Goal: Check status: Check status

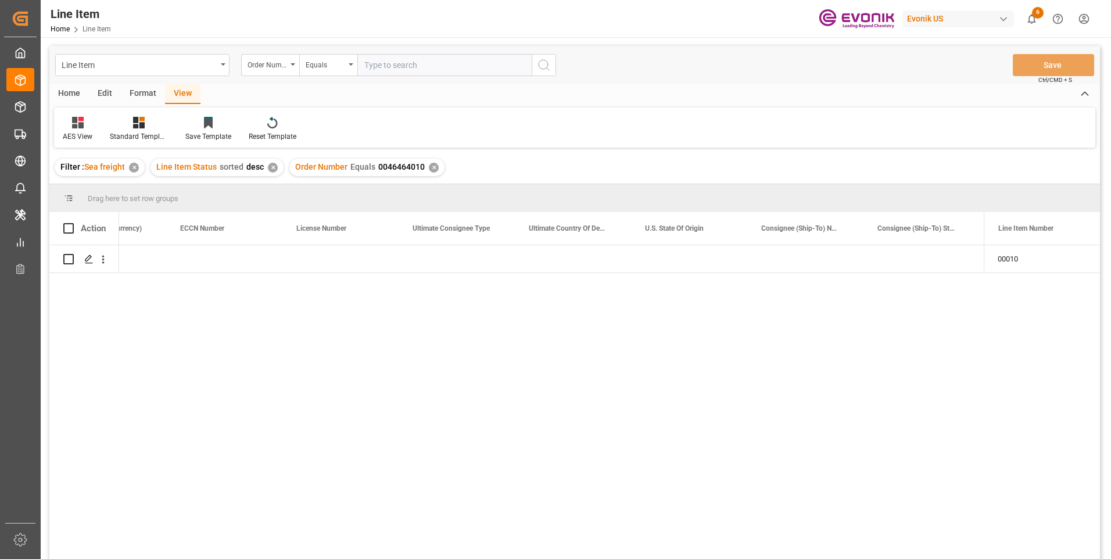
scroll to position [0, 1115]
click at [382, 65] on input "text" at bounding box center [444, 65] width 174 height 22
paste input "0046448126"
type input "0046448126"
click at [543, 66] on icon "search button" at bounding box center [544, 65] width 14 height 14
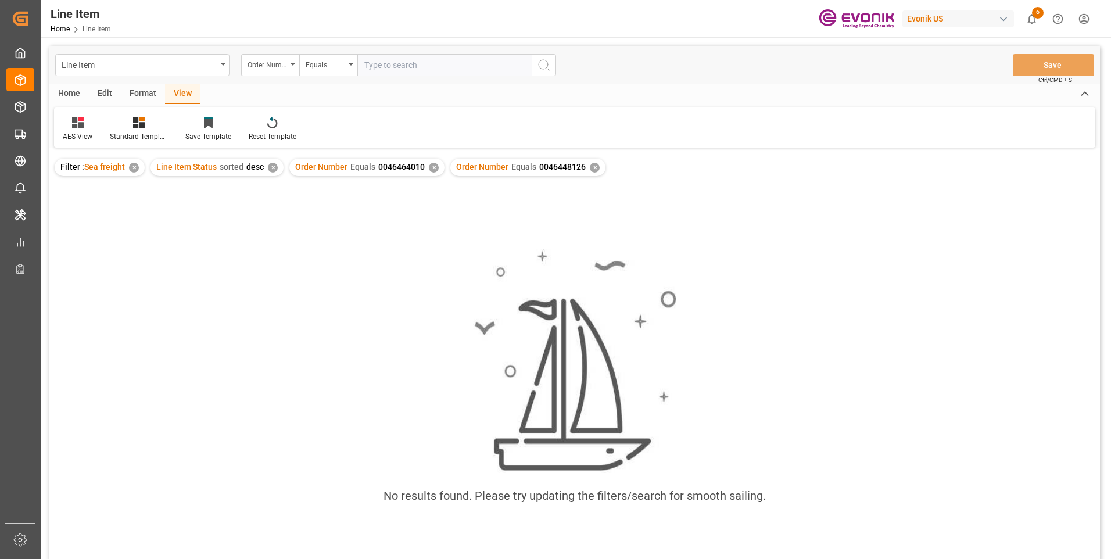
click at [430, 166] on div "✕" at bounding box center [434, 168] width 10 height 10
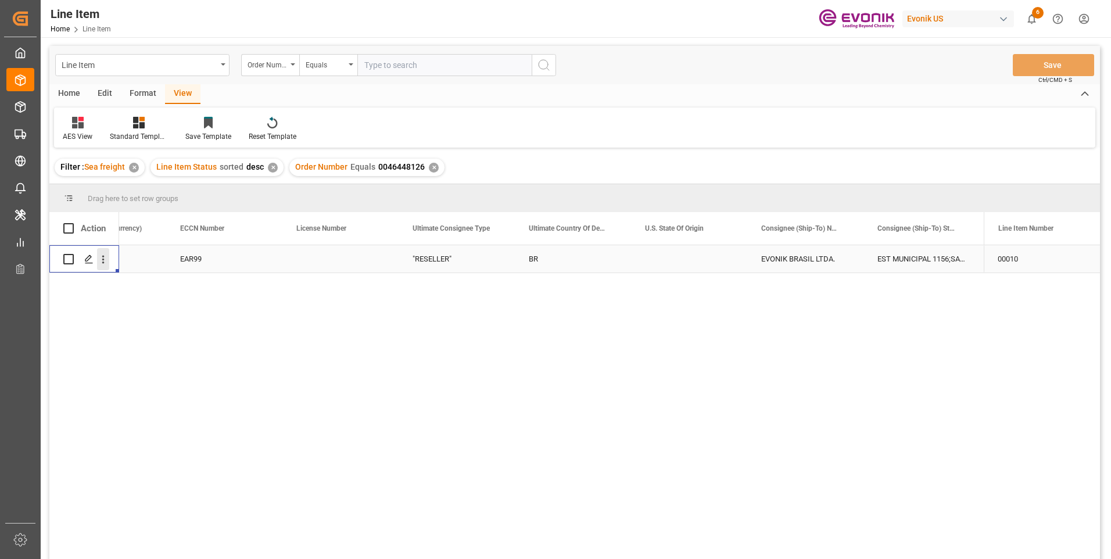
click at [104, 261] on icon "open menu" at bounding box center [103, 259] width 12 height 12
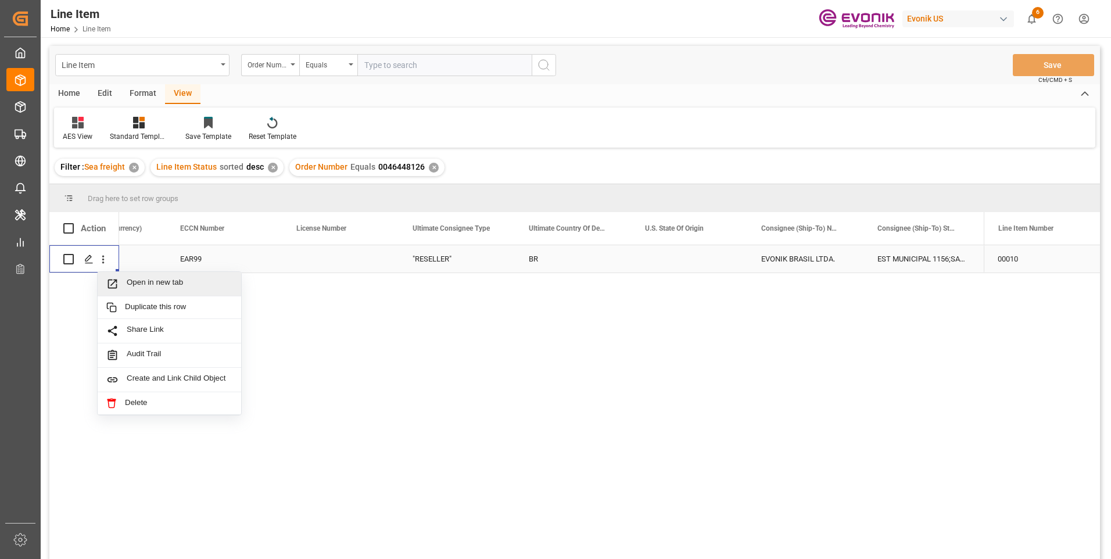
click at [141, 284] on span "Open in new tab" at bounding box center [180, 284] width 106 height 12
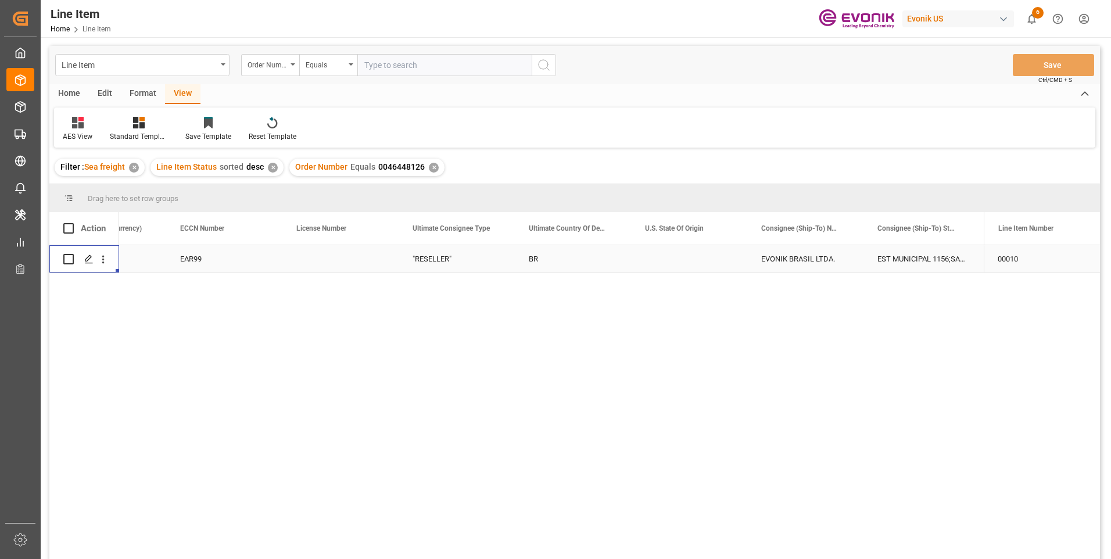
click at [206, 262] on div "EAR99" at bounding box center [224, 259] width 88 height 27
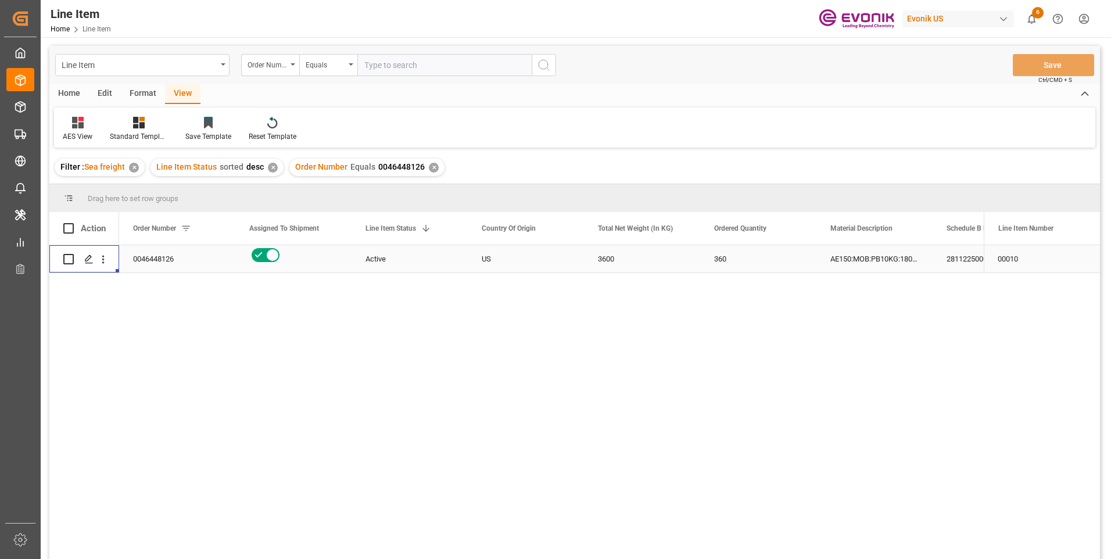
click at [953, 258] on div "2811225000" at bounding box center [991, 258] width 116 height 27
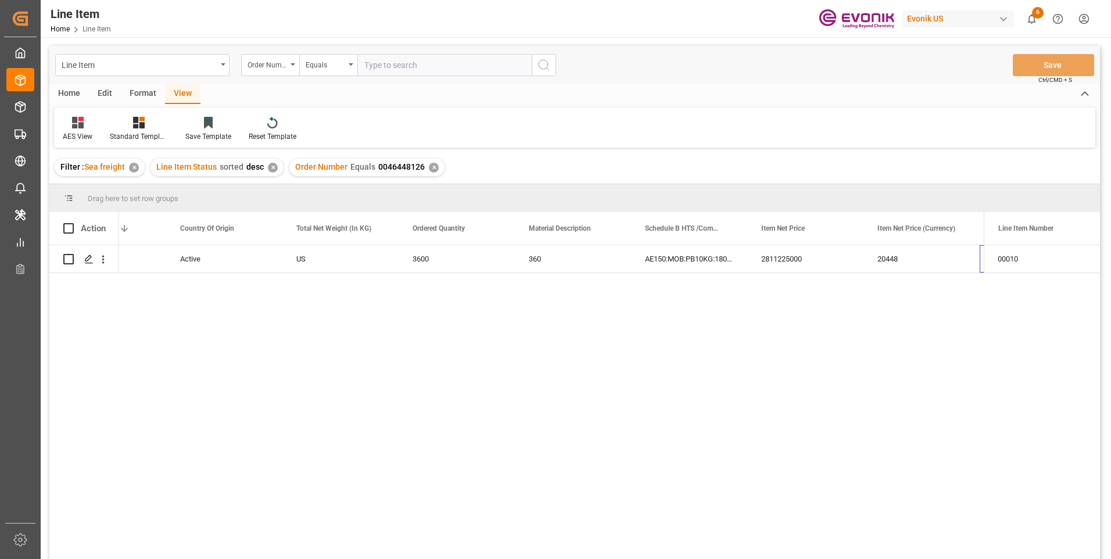
scroll to position [0, 302]
click at [312, 252] on div "3600" at bounding box center [340, 258] width 116 height 27
click at [760, 259] on div "20448" at bounding box center [805, 258] width 116 height 27
click at [906, 251] on div "USD" at bounding box center [922, 258] width 116 height 27
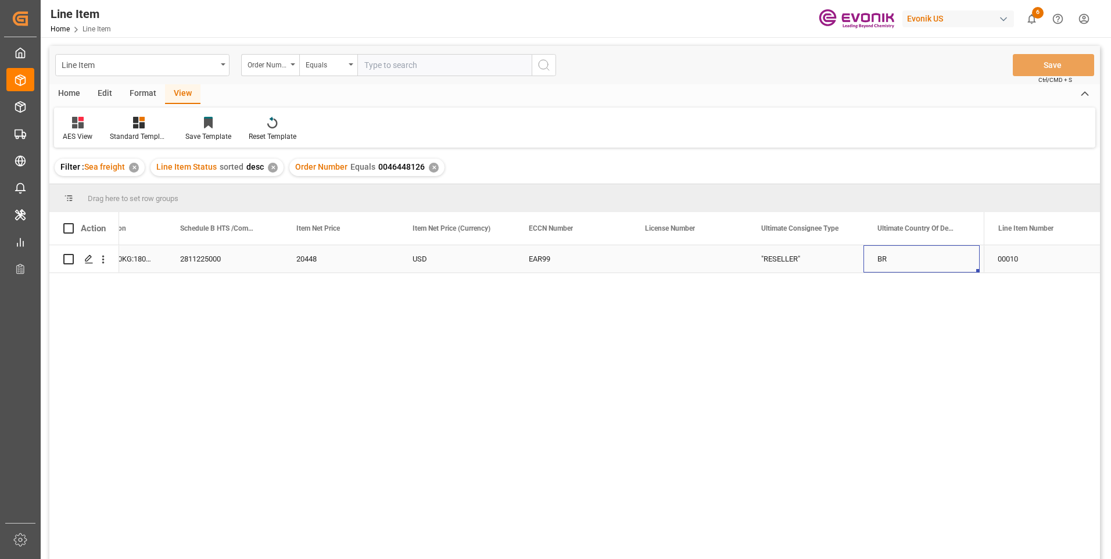
click at [894, 255] on div "BR" at bounding box center [922, 258] width 116 height 27
click at [377, 62] on input "text" at bounding box center [444, 65] width 174 height 22
paste input "0046448117"
type input "0046448117"
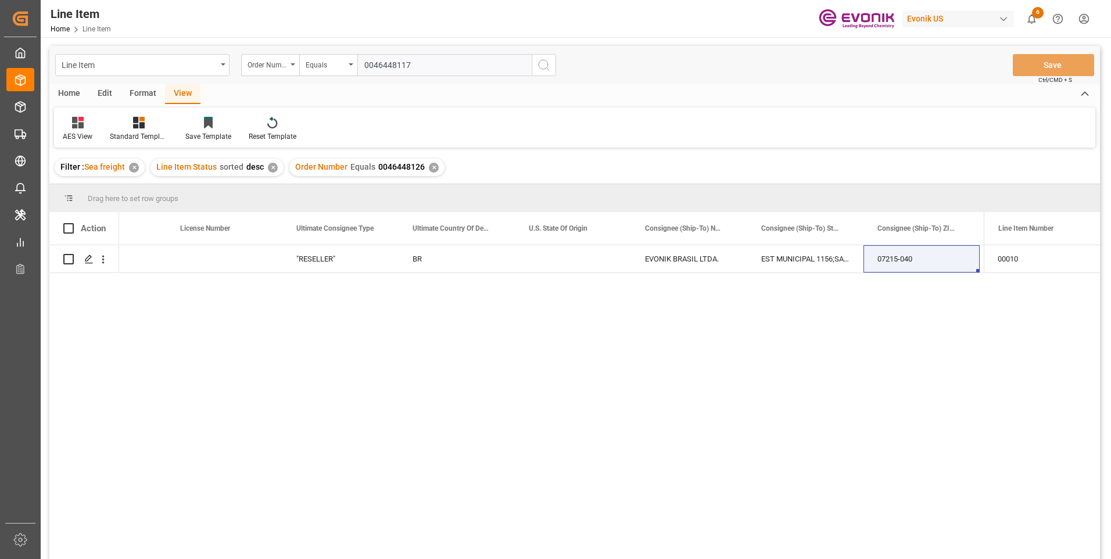
click at [538, 60] on icon "search button" at bounding box center [544, 65] width 14 height 14
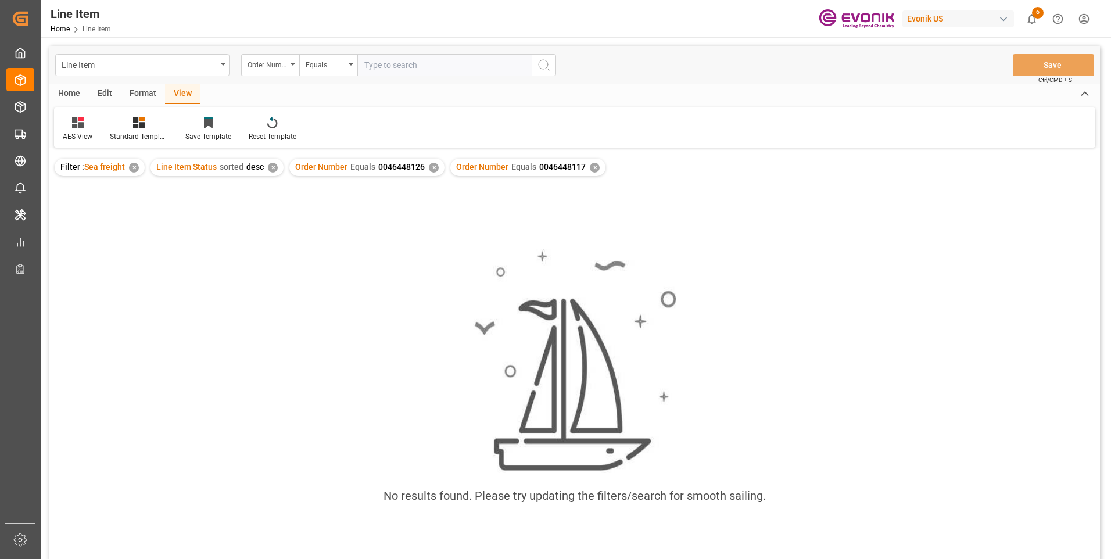
click at [431, 167] on div "✕" at bounding box center [434, 168] width 10 height 10
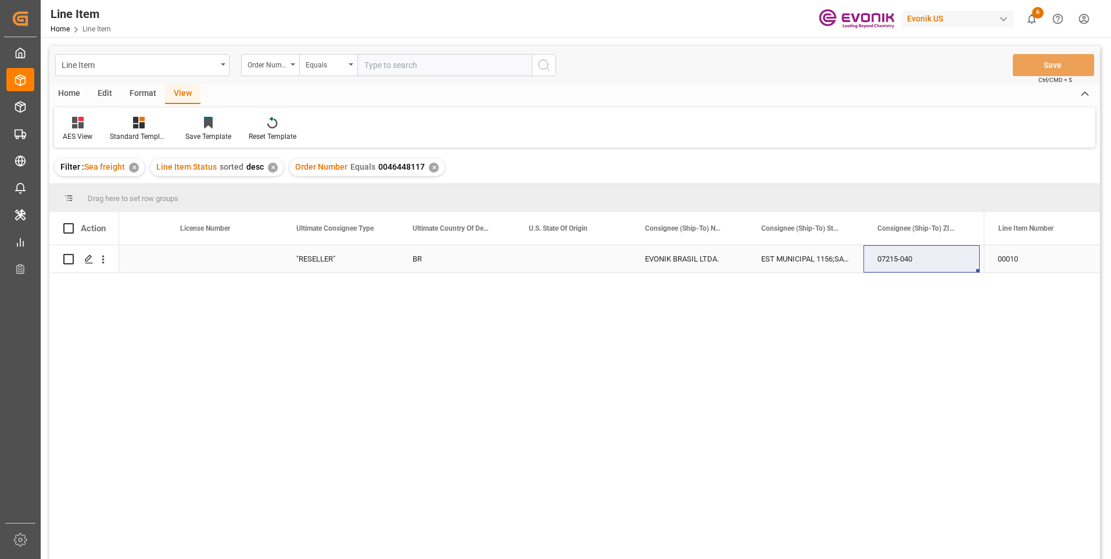
click at [232, 257] on div "Press SPACE to select this row." at bounding box center [224, 258] width 116 height 27
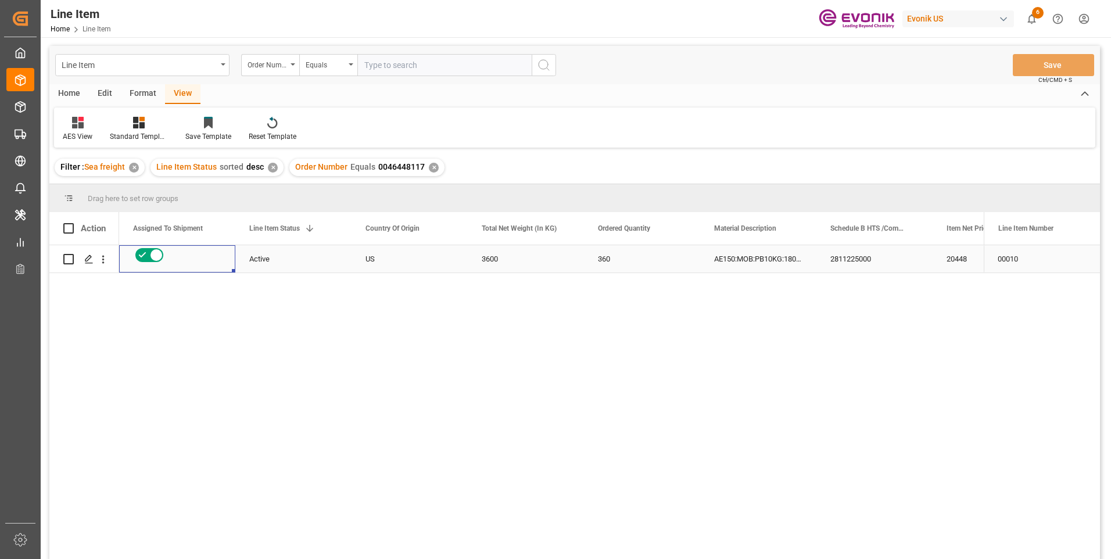
click at [291, 259] on div "Active" at bounding box center [293, 259] width 88 height 27
click at [373, 260] on div "US" at bounding box center [410, 258] width 116 height 27
click at [492, 257] on div "3600" at bounding box center [526, 258] width 116 height 27
click at [505, 259] on div "3600" at bounding box center [526, 258] width 116 height 27
drag, startPoint x: 959, startPoint y: 257, endPoint x: 956, endPoint y: 264, distance: 8.3
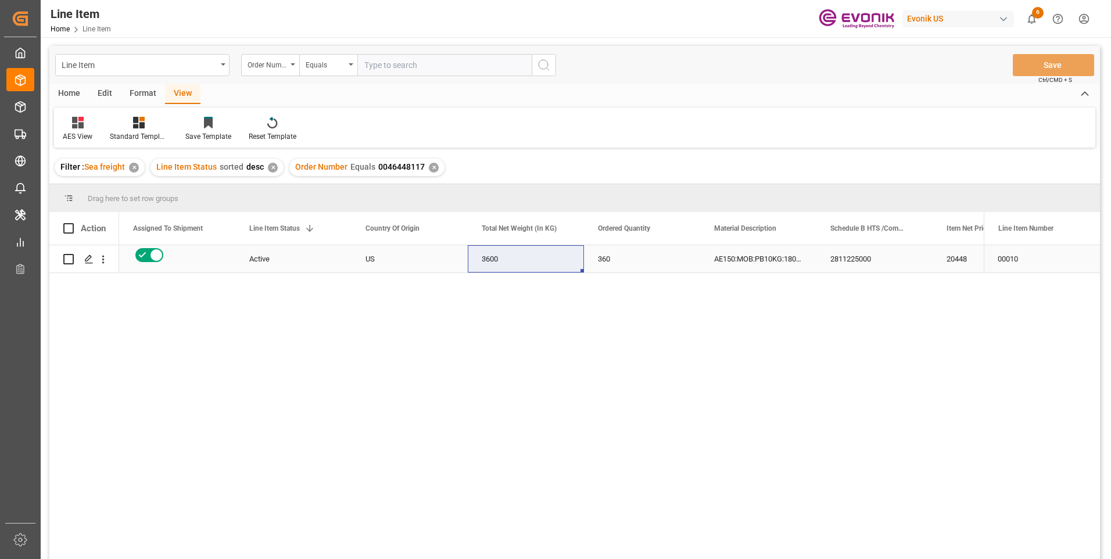
click at [959, 257] on div "20448" at bounding box center [991, 258] width 116 height 27
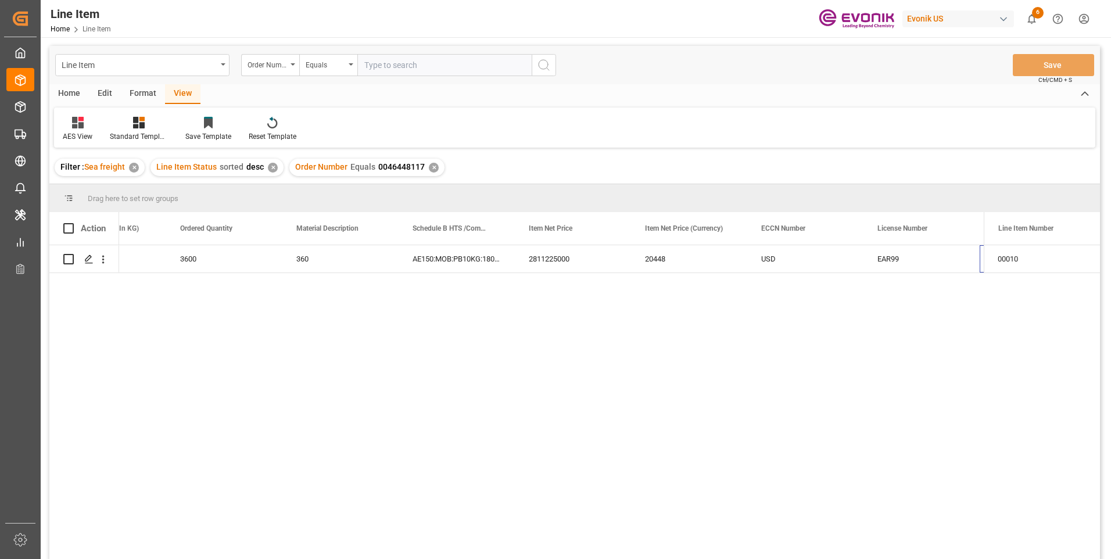
scroll to position [0, 534]
click at [545, 261] on div "20448" at bounding box center [573, 258] width 116 height 27
click at [775, 256] on div "EAR99" at bounding box center [805, 259] width 88 height 27
click at [101, 261] on icon "open menu" at bounding box center [103, 259] width 12 height 12
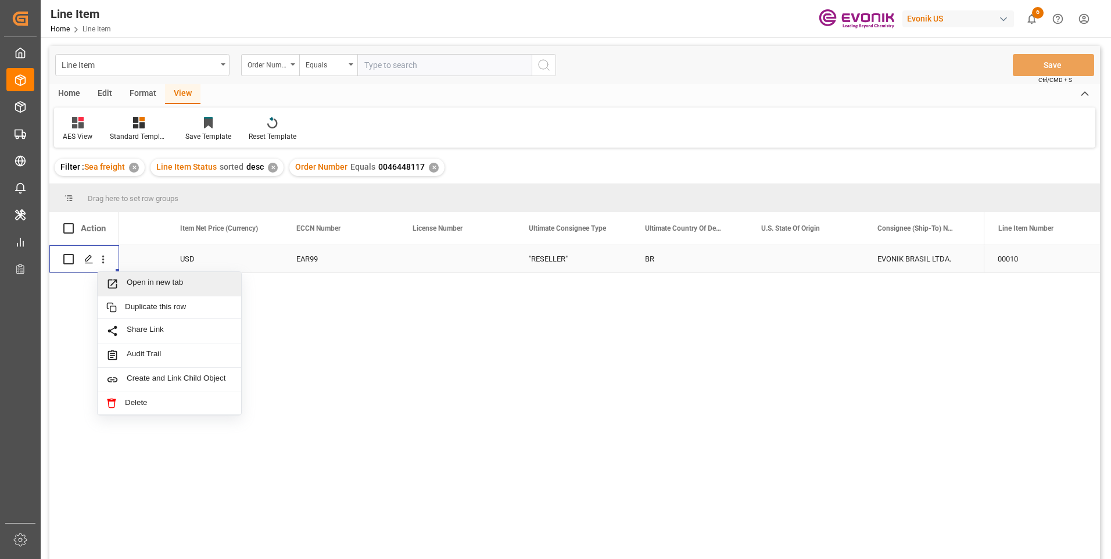
click at [132, 283] on span "Open in new tab" at bounding box center [180, 284] width 106 height 12
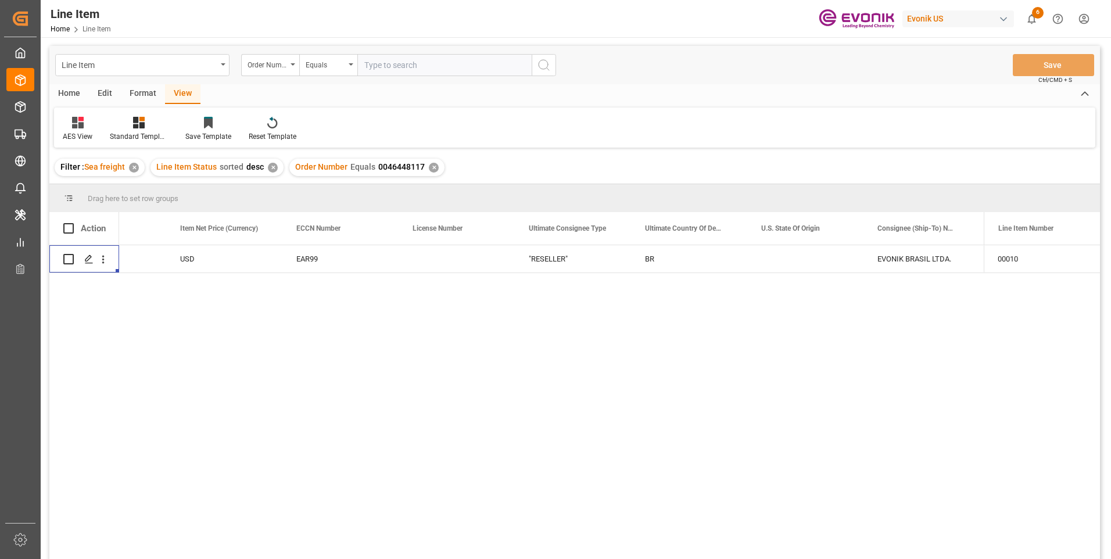
click at [390, 63] on input "text" at bounding box center [444, 65] width 174 height 22
paste input "2007109677"
type input "2007109677"
click at [543, 66] on icon "search button" at bounding box center [544, 65] width 14 height 14
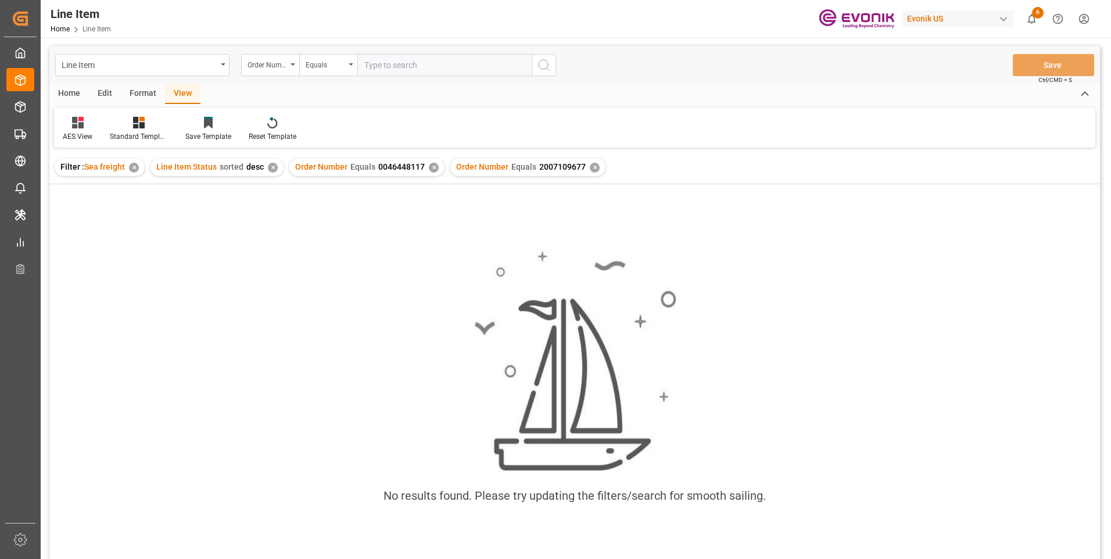
click at [430, 167] on div "✕" at bounding box center [434, 168] width 10 height 10
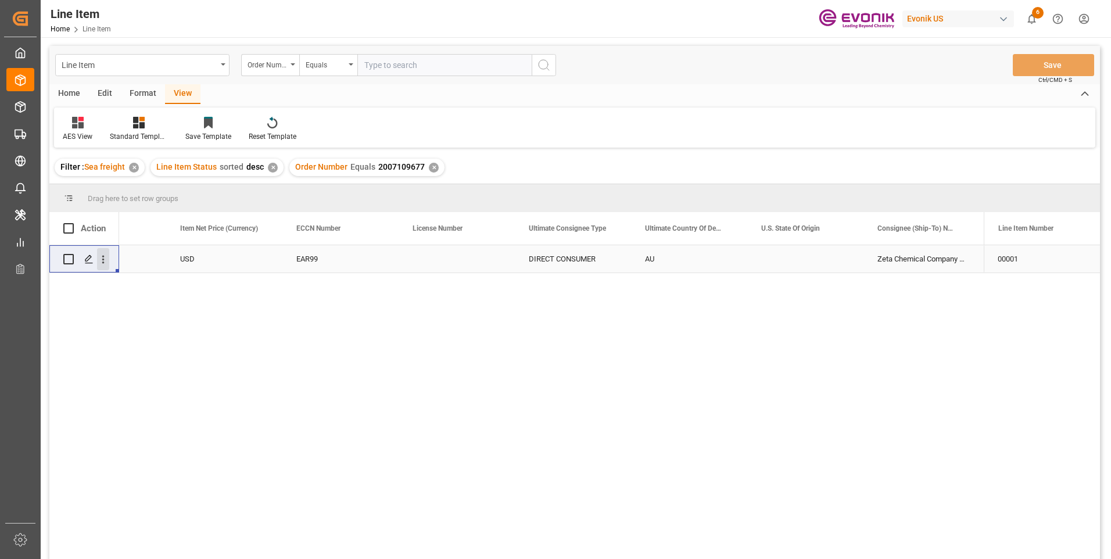
click at [99, 261] on icon "open menu" at bounding box center [103, 259] width 12 height 12
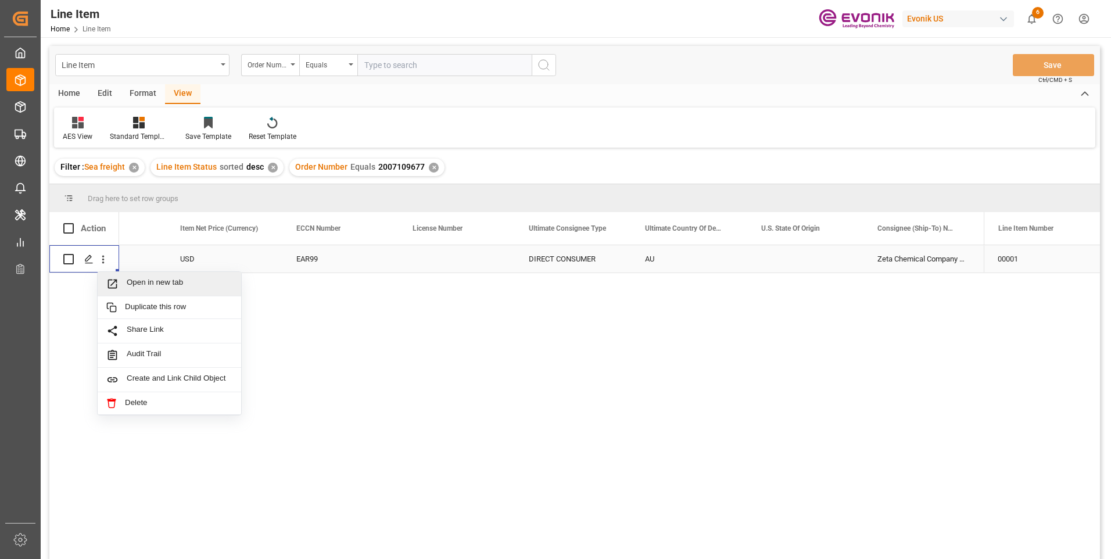
click at [139, 282] on span "Open in new tab" at bounding box center [180, 284] width 106 height 12
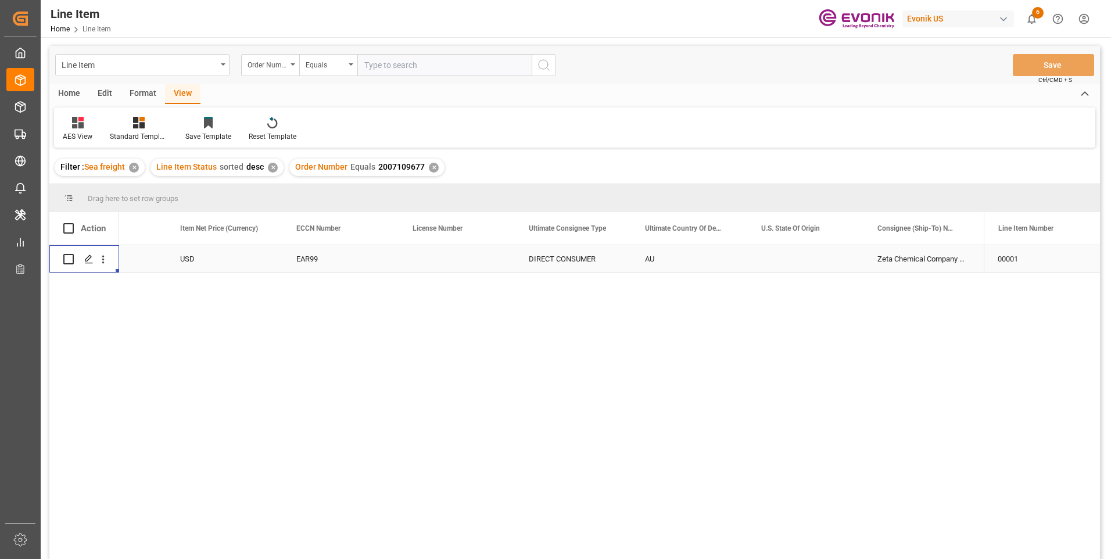
click at [188, 255] on div "USD" at bounding box center [224, 258] width 116 height 27
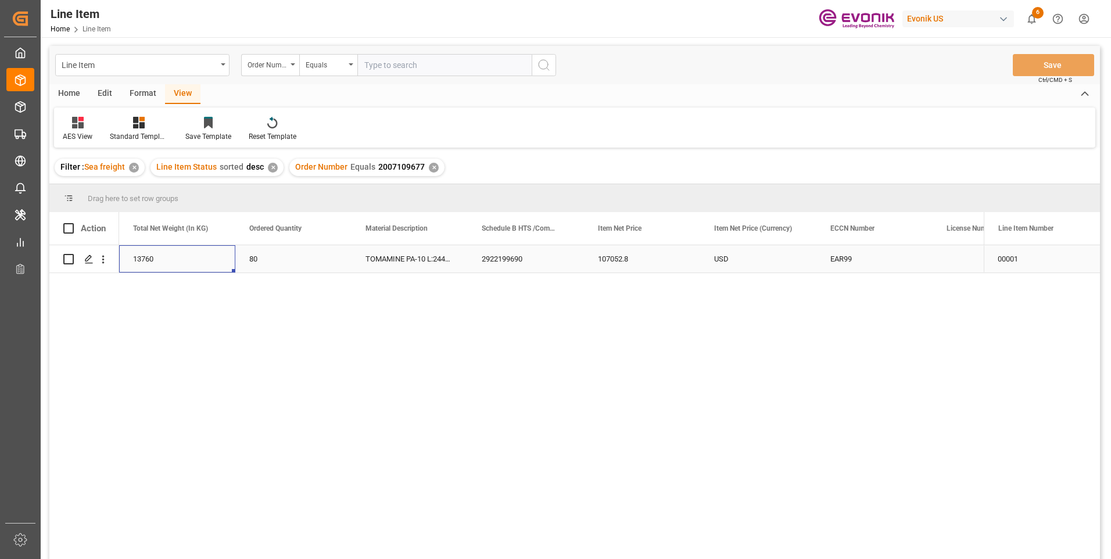
scroll to position [0, 349]
click at [277, 253] on div "13760" at bounding box center [293, 258] width 116 height 27
click at [737, 257] on div "107052.8" at bounding box center [758, 258] width 116 height 27
click at [851, 263] on div "USD" at bounding box center [875, 258] width 116 height 27
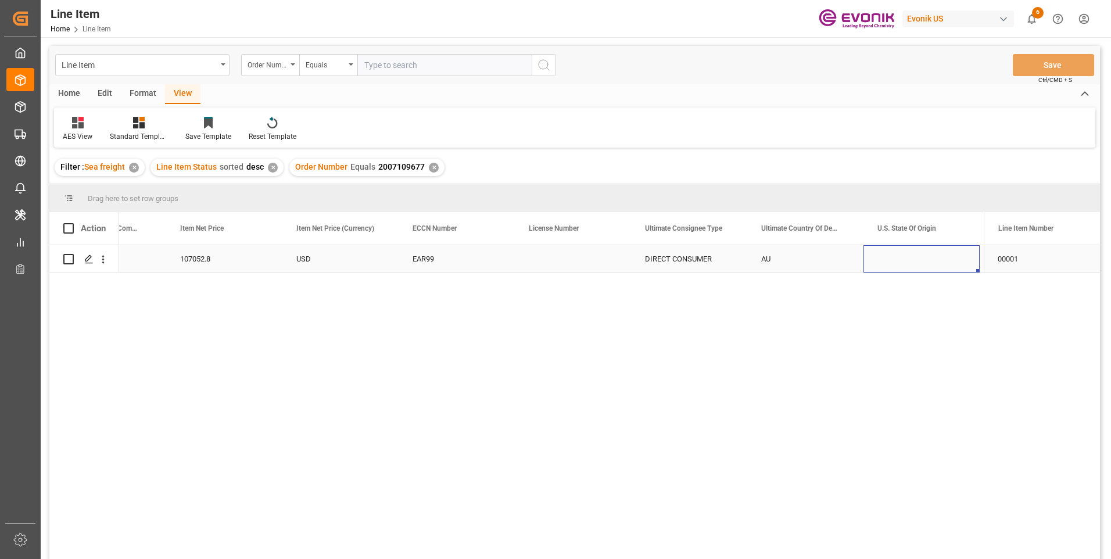
scroll to position [0, 999]
click at [888, 260] on div "c/o Transtor Pty Ltd:9 Orchard Road" at bounding box center [922, 258] width 116 height 27
click at [403, 69] on input "text" at bounding box center [444, 65] width 174 height 22
paste input "0046468236"
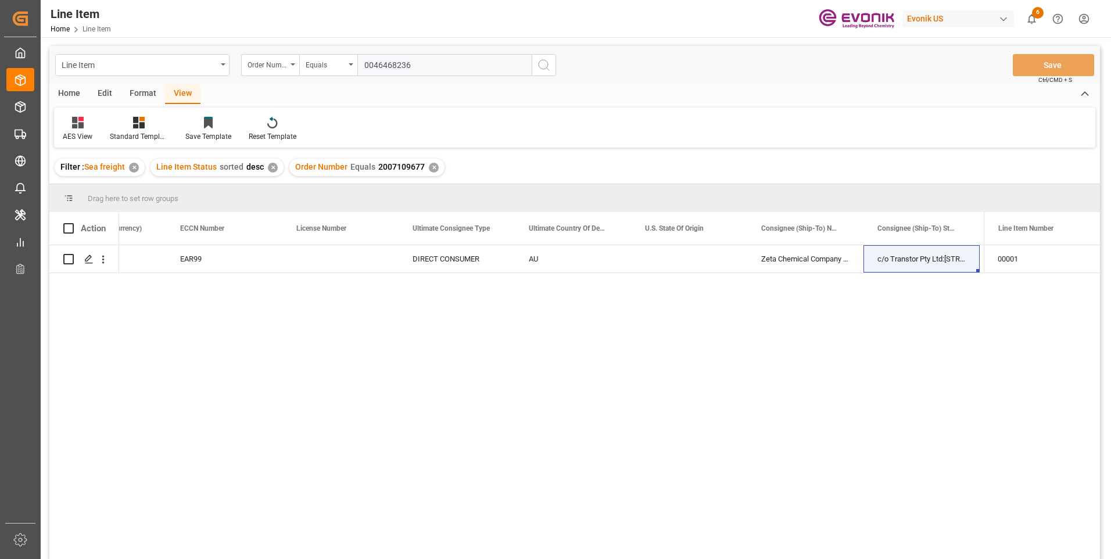
type input "0046468236"
click at [544, 59] on icon "search button" at bounding box center [544, 65] width 14 height 14
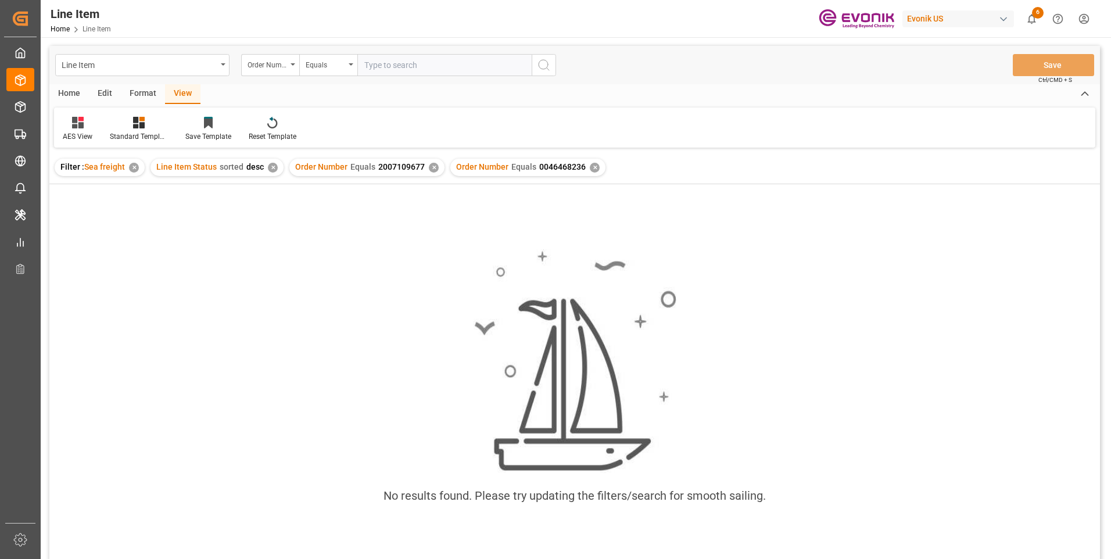
click at [430, 167] on div "✕" at bounding box center [434, 168] width 10 height 10
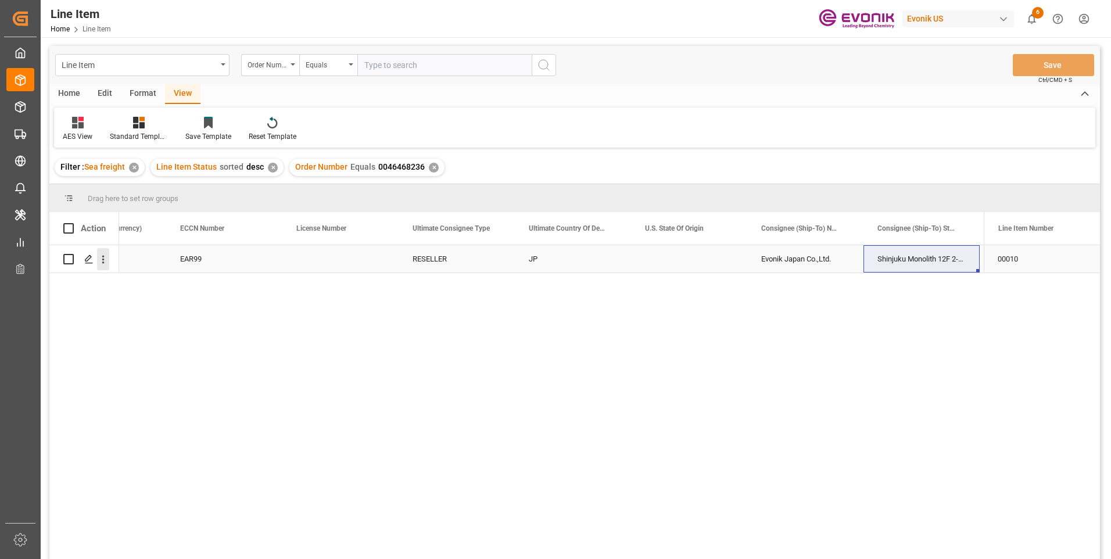
click at [105, 256] on icon "open menu" at bounding box center [103, 259] width 12 height 12
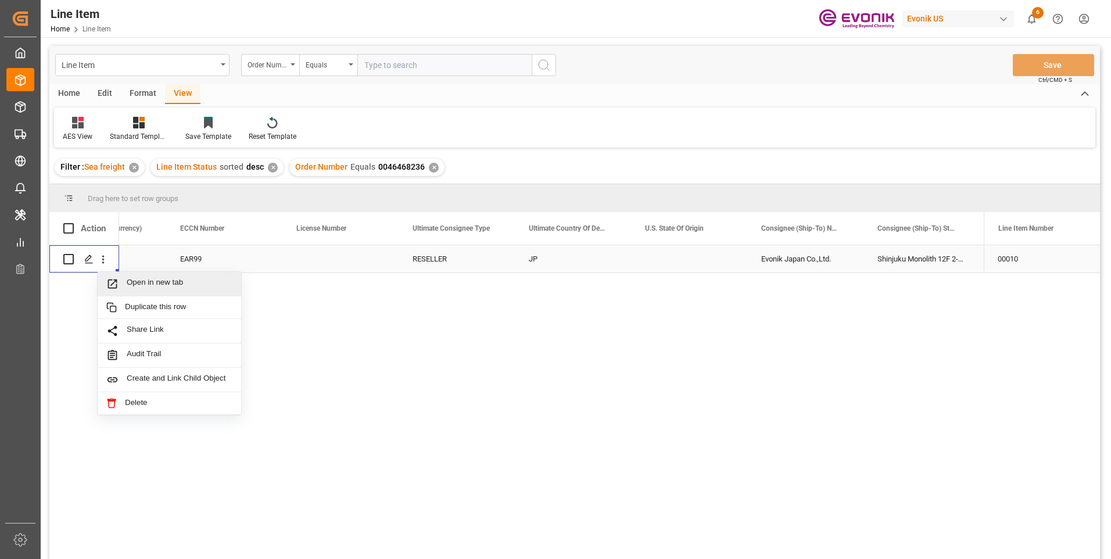
click at [127, 281] on span "Open in new tab" at bounding box center [180, 284] width 106 height 12
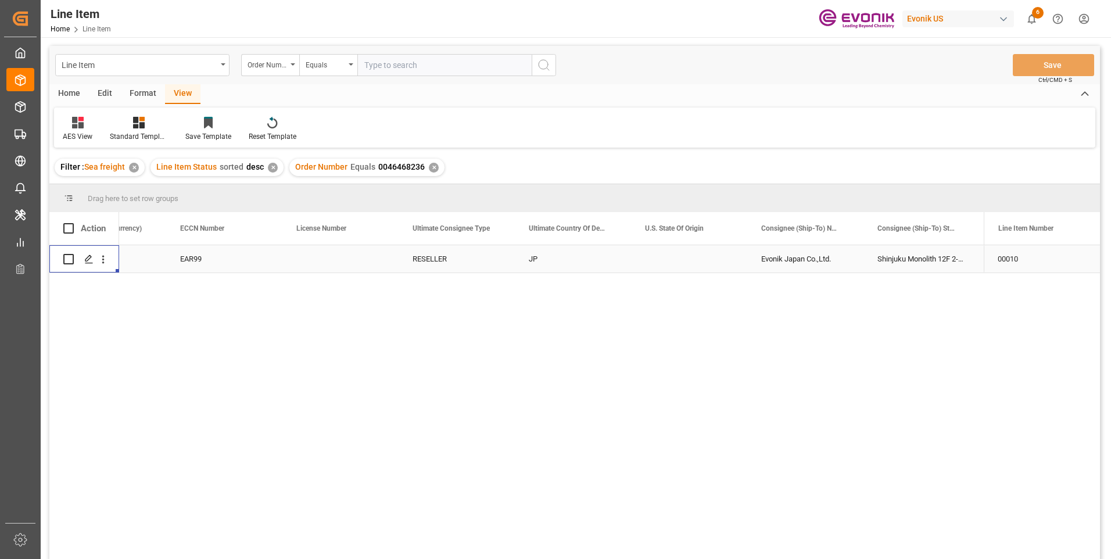
click at [212, 259] on div "EAR99" at bounding box center [224, 259] width 88 height 27
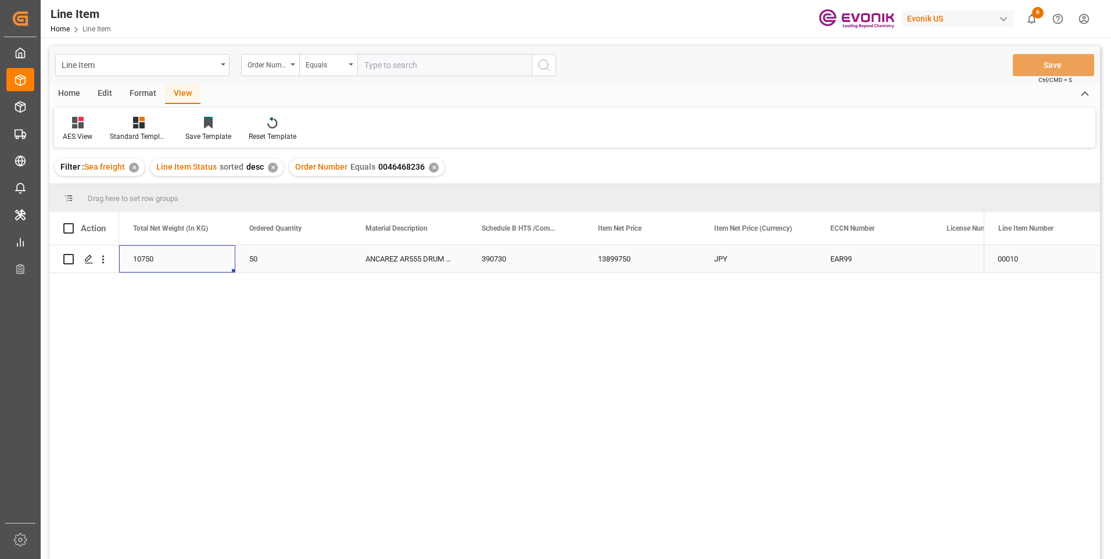
scroll to position [0, 349]
click at [264, 257] on div "10750" at bounding box center [293, 258] width 116 height 27
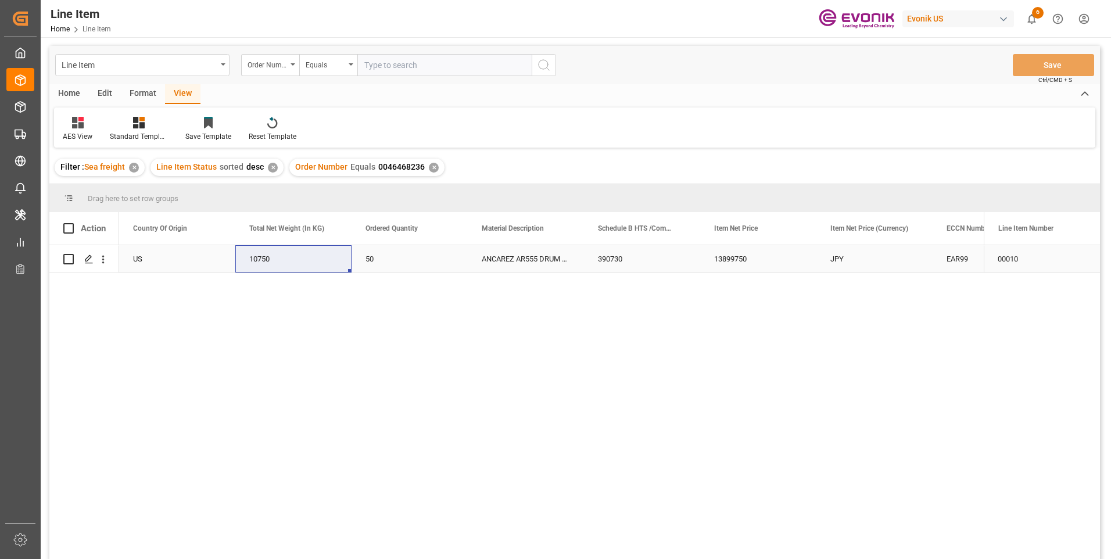
click at [735, 260] on div "13899750" at bounding box center [758, 258] width 116 height 27
click at [854, 260] on div "JPY" at bounding box center [875, 258] width 116 height 27
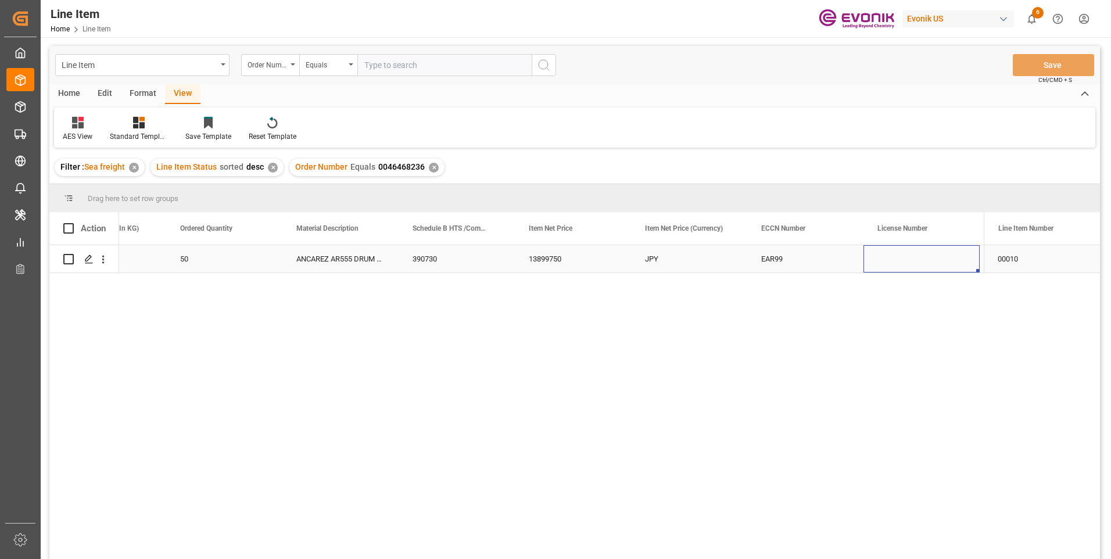
scroll to position [0, 767]
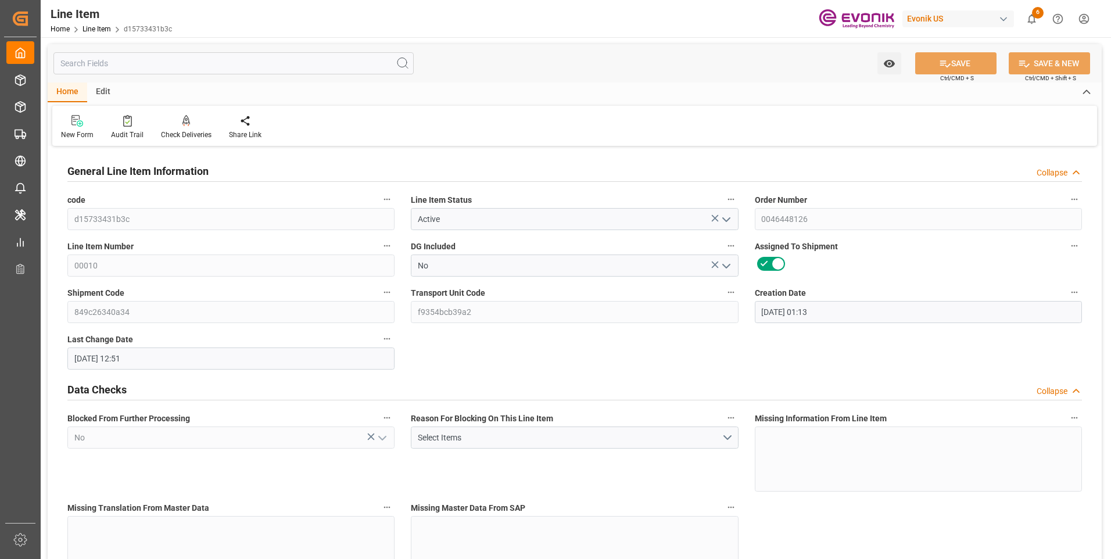
click at [163, 61] on input "text" at bounding box center [233, 63] width 360 height 22
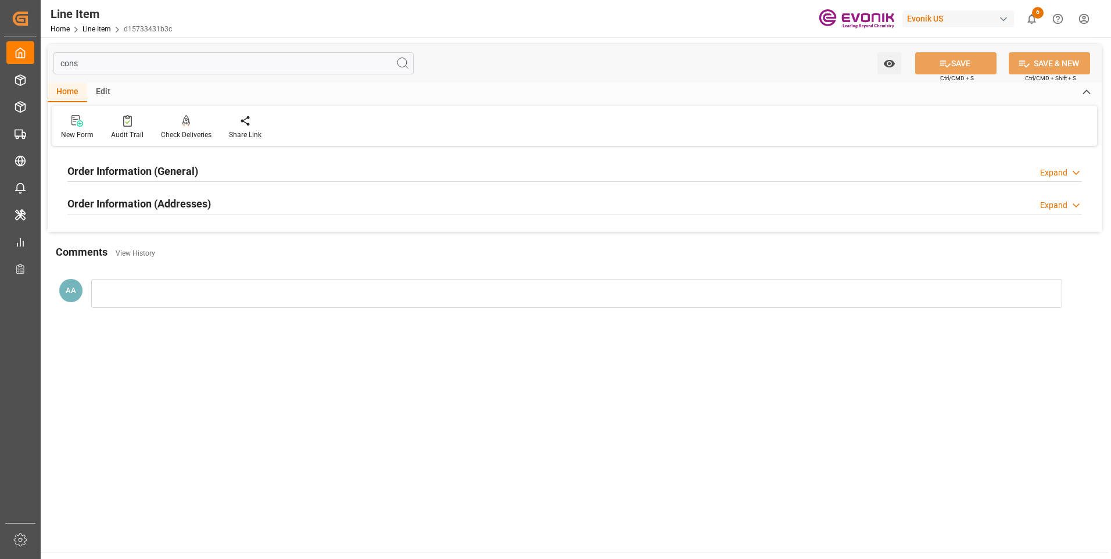
type input "cons"
click at [181, 170] on h2 "Order Information (General)" at bounding box center [132, 171] width 131 height 16
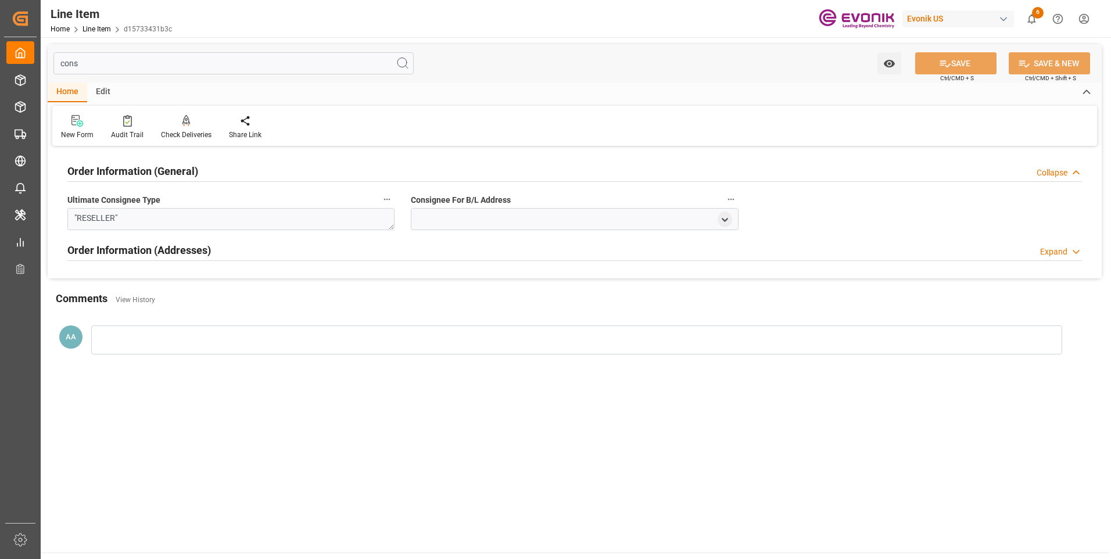
click at [180, 170] on h2 "Order Information (General)" at bounding box center [132, 171] width 131 height 16
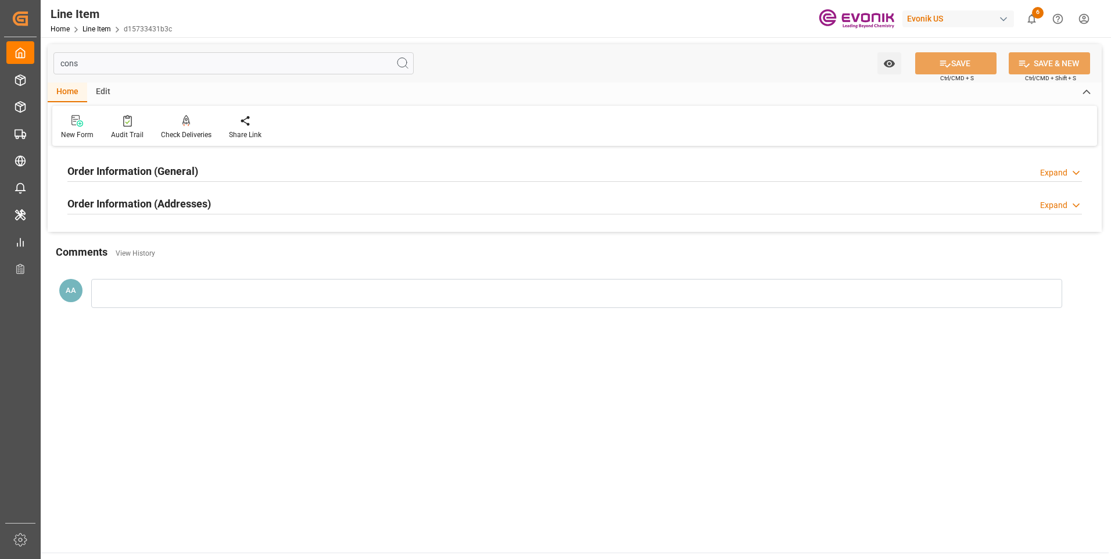
click at [285, 214] on div "Order Information (Addresses) Expand" at bounding box center [574, 204] width 1031 height 33
click at [810, 206] on div "Order Information (Addresses) Expand" at bounding box center [574, 203] width 1015 height 22
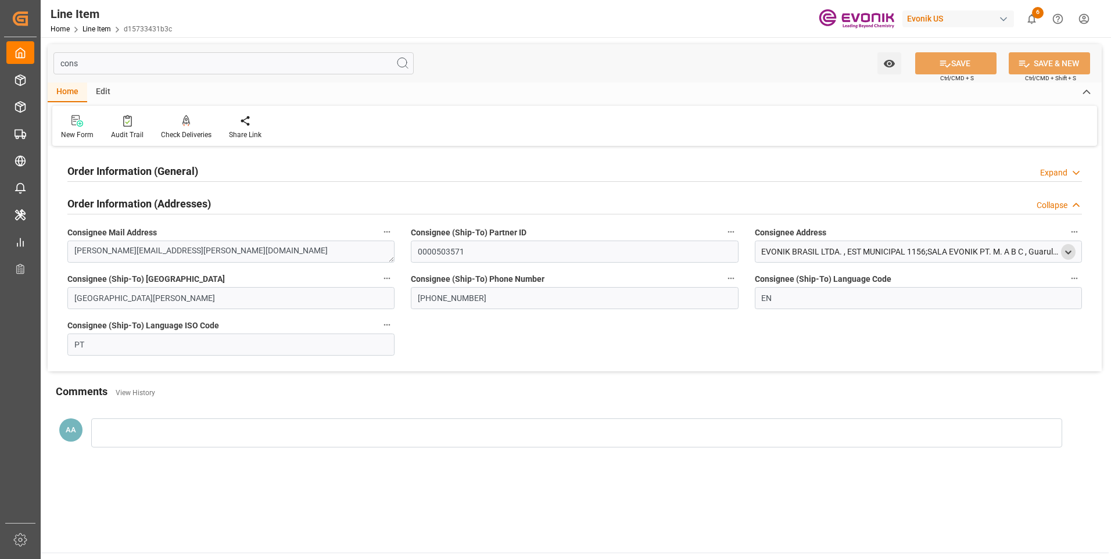
click at [1068, 248] on icon "open menu" at bounding box center [1069, 253] width 10 height 10
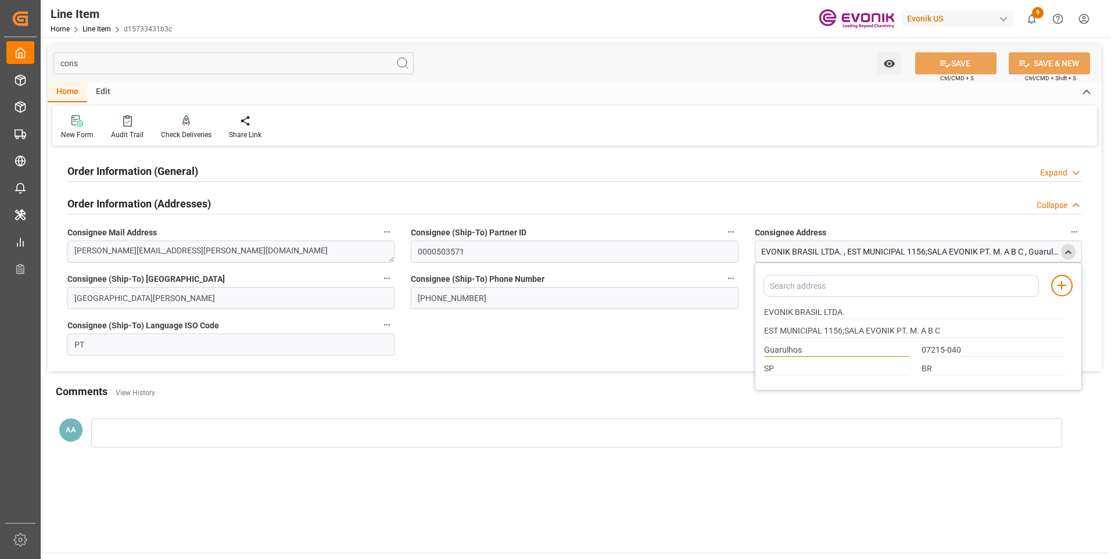
click at [779, 351] on input "Guarulhos" at bounding box center [836, 350] width 145 height 13
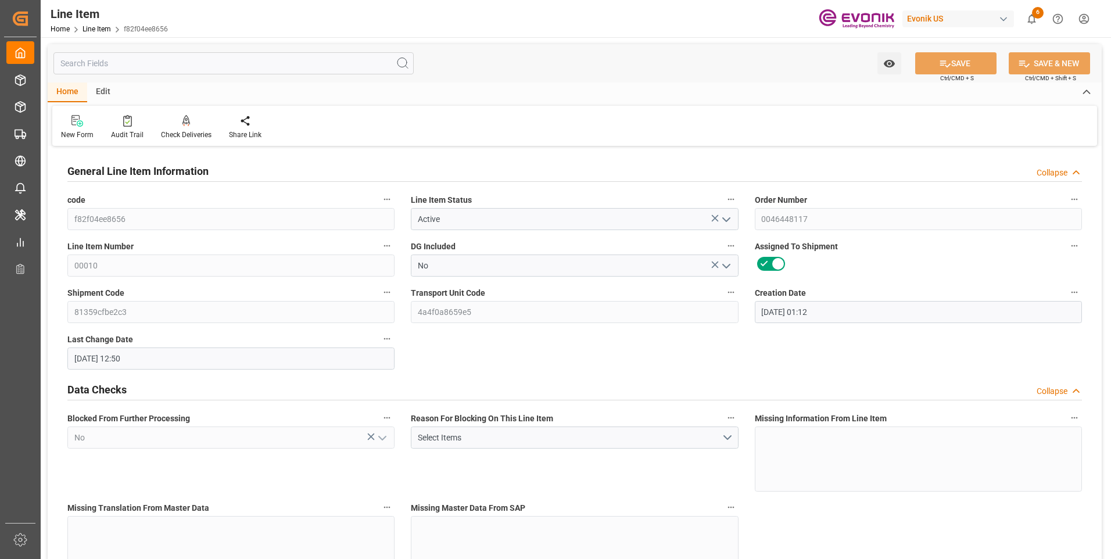
click at [220, 62] on input "text" at bounding box center [233, 63] width 360 height 22
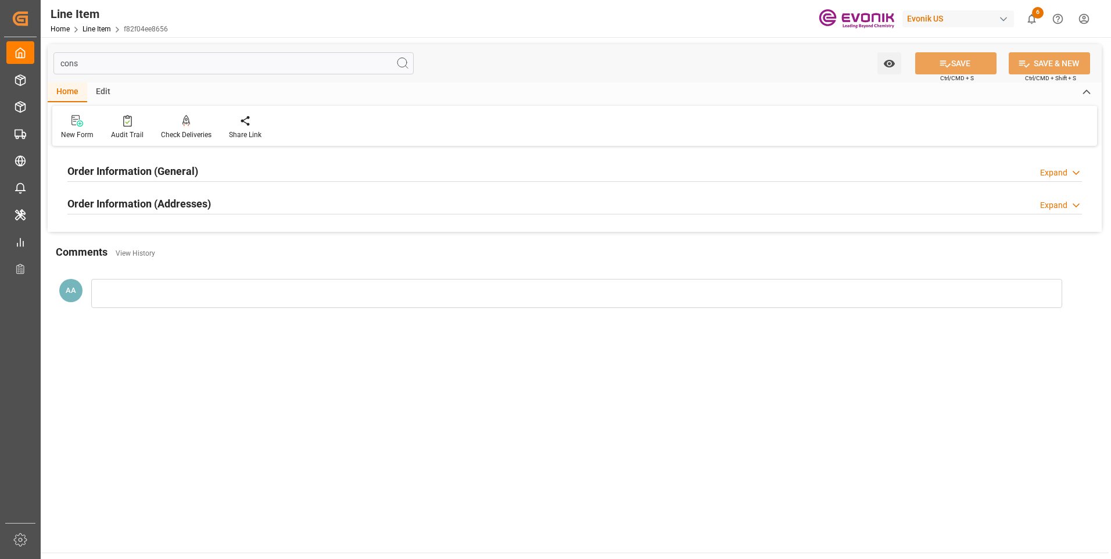
type input "cons"
click at [166, 168] on h2 "Order Information (General)" at bounding box center [132, 171] width 131 height 16
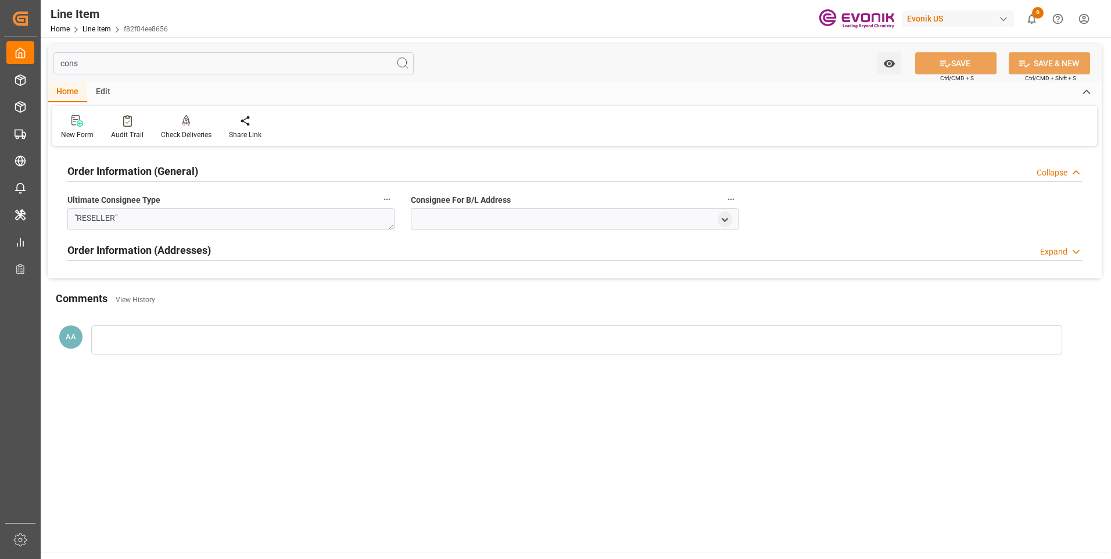
click at [442, 259] on div "Order Information (Addresses) Expand" at bounding box center [574, 249] width 1015 height 22
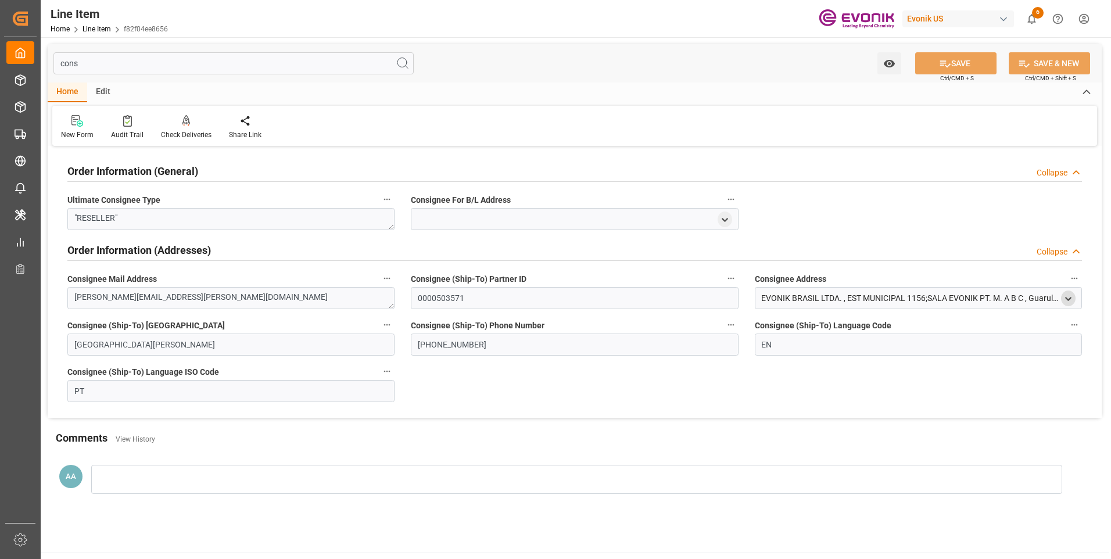
click at [1069, 295] on icon "open menu" at bounding box center [1069, 299] width 10 height 10
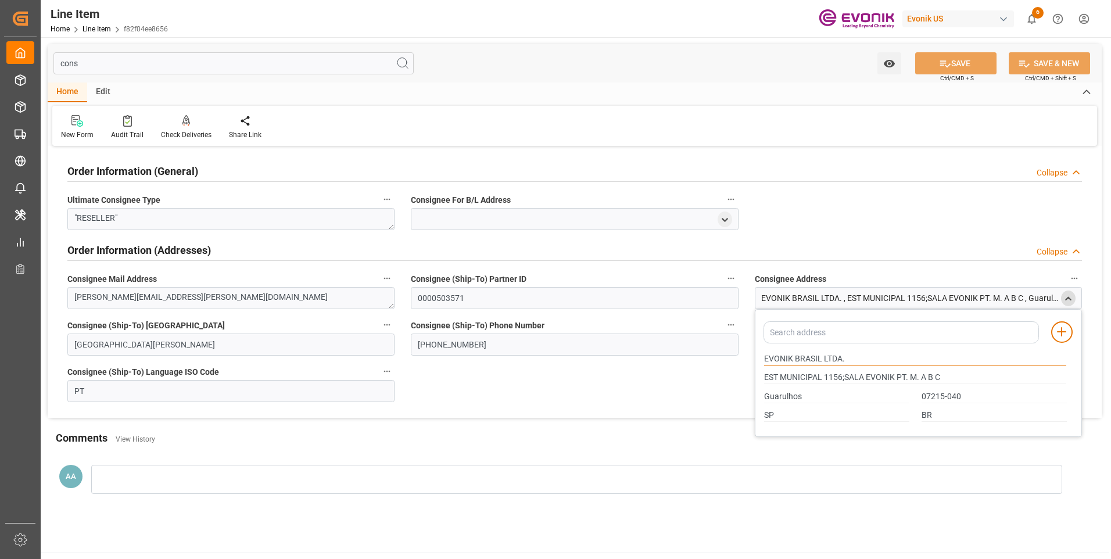
drag, startPoint x: 822, startPoint y: 359, endPoint x: 729, endPoint y: 362, distance: 93.0
click at [729, 362] on div "Order Information (General) Collapse Ultimate Consignee Type "RESELLER" Consign…" at bounding box center [575, 283] width 1054 height 269
click at [775, 395] on input "Guarulhos" at bounding box center [836, 397] width 145 height 13
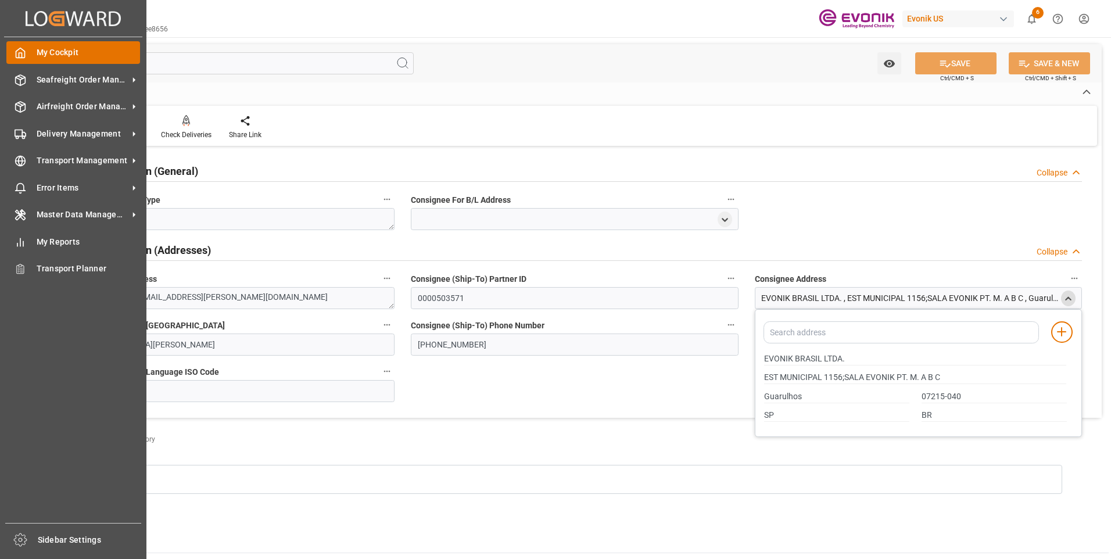
drag, startPoint x: 28, startPoint y: 82, endPoint x: 60, endPoint y: 44, distance: 49.5
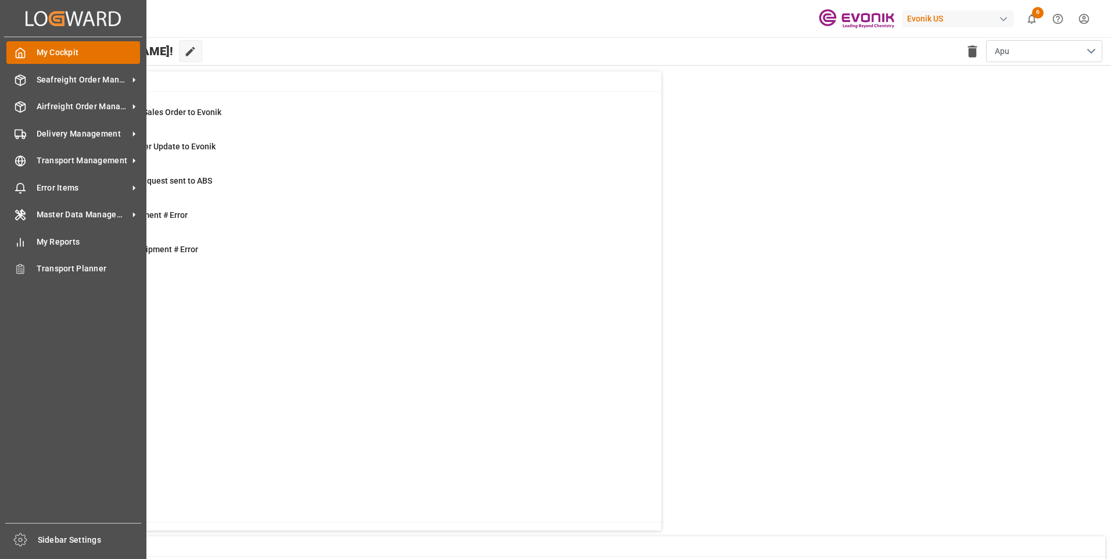
click at [33, 56] on div "My Cockpit My Cockpit" at bounding box center [73, 52] width 134 height 23
click at [53, 84] on span "Seafreight Order Management" at bounding box center [83, 80] width 92 height 12
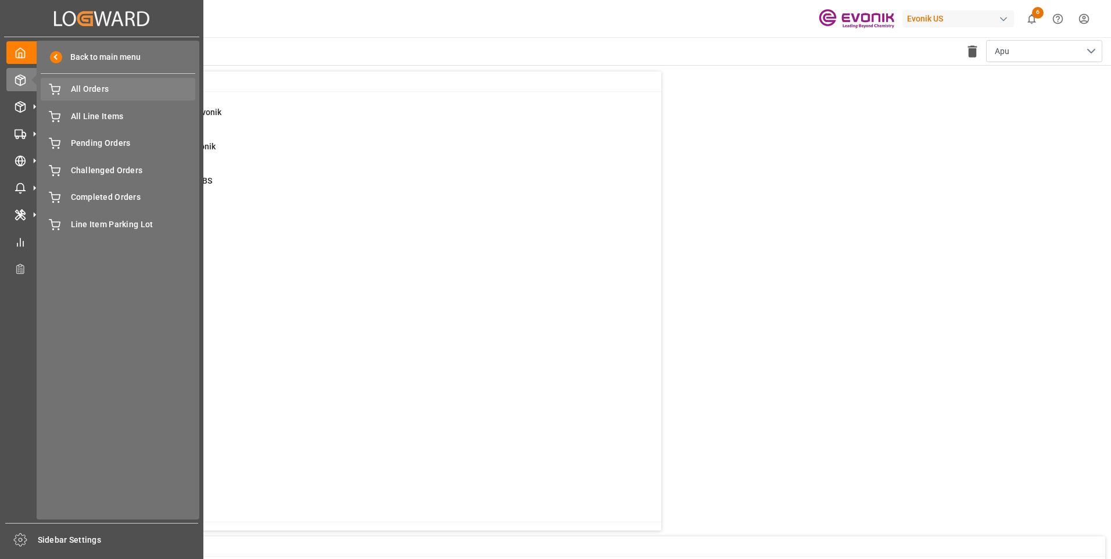
click at [106, 90] on span "All Orders" at bounding box center [133, 89] width 125 height 12
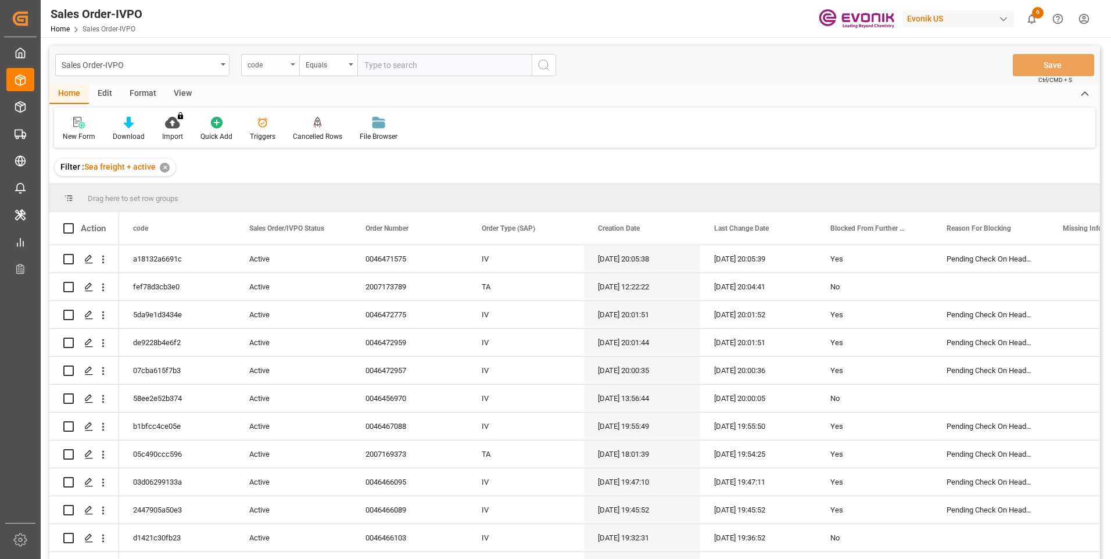
click at [293, 65] on icon "open menu" at bounding box center [293, 64] width 5 height 2
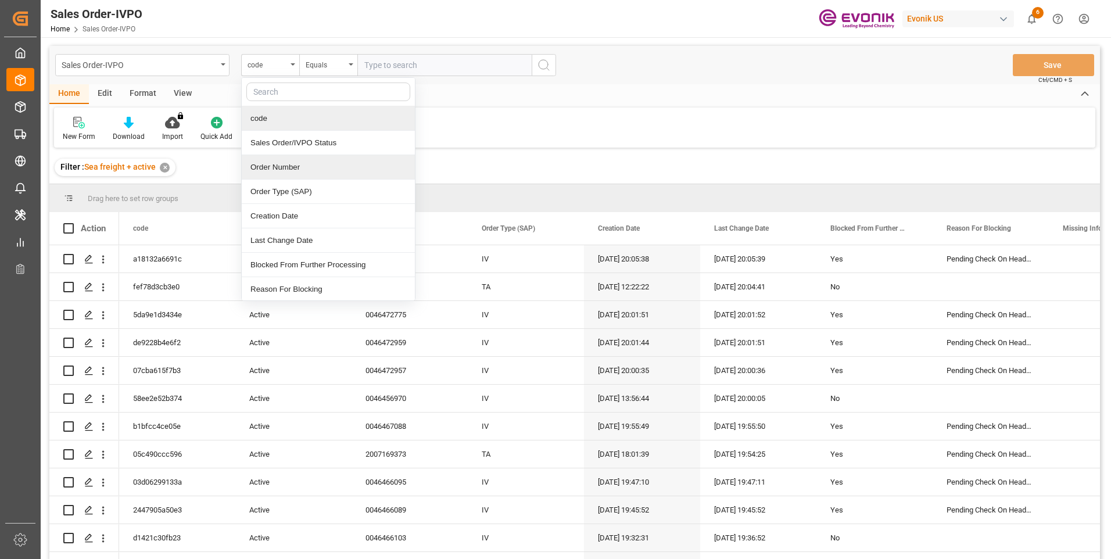
click at [274, 166] on div "Order Number" at bounding box center [328, 167] width 173 height 24
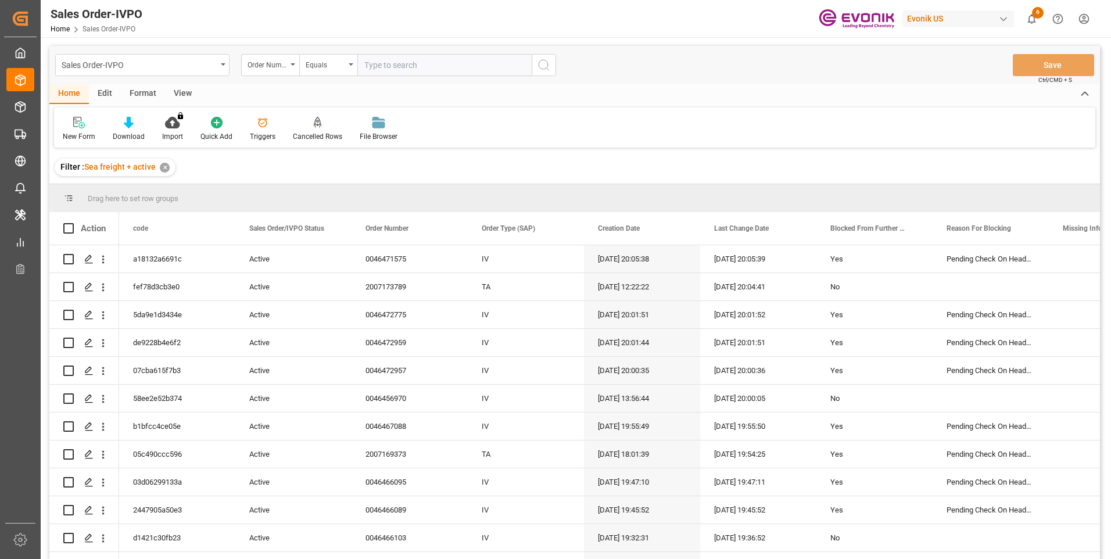
click at [365, 65] on input "text" at bounding box center [444, 65] width 174 height 22
paste input "0046469615"
type input "0046469615"
click at [545, 70] on icon "search button" at bounding box center [544, 65] width 14 height 14
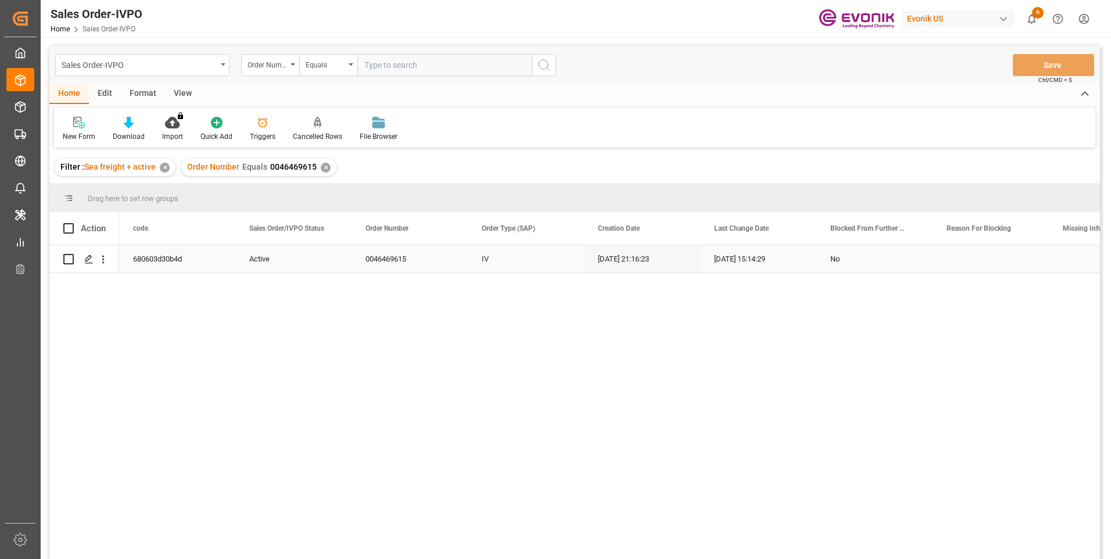
click at [750, 263] on div "25.08.2025 15:14:29" at bounding box center [758, 258] width 116 height 27
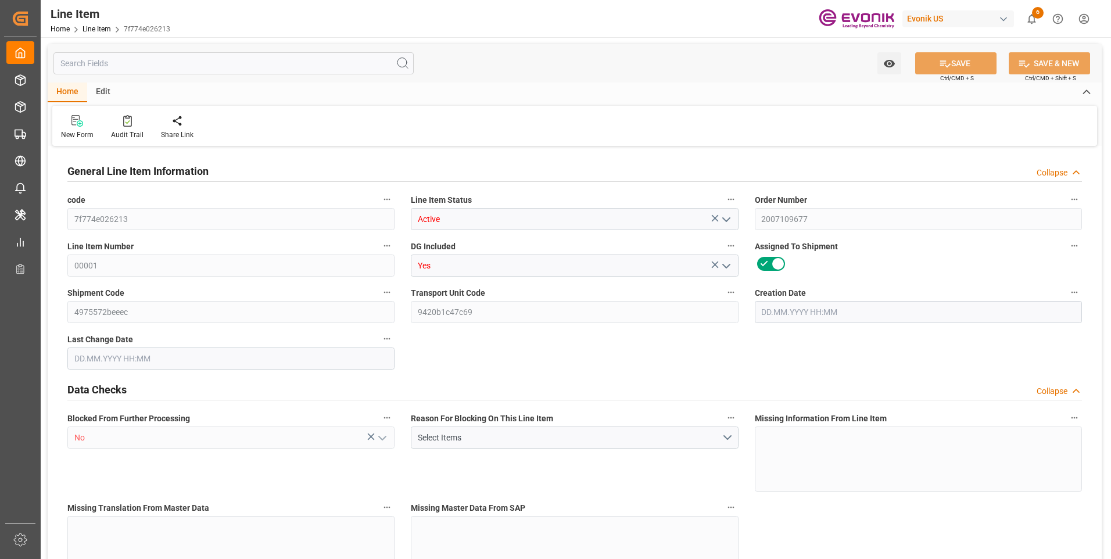
type input "20"
type input "15104"
type input "13760"
type input "24.1474"
type input "80"
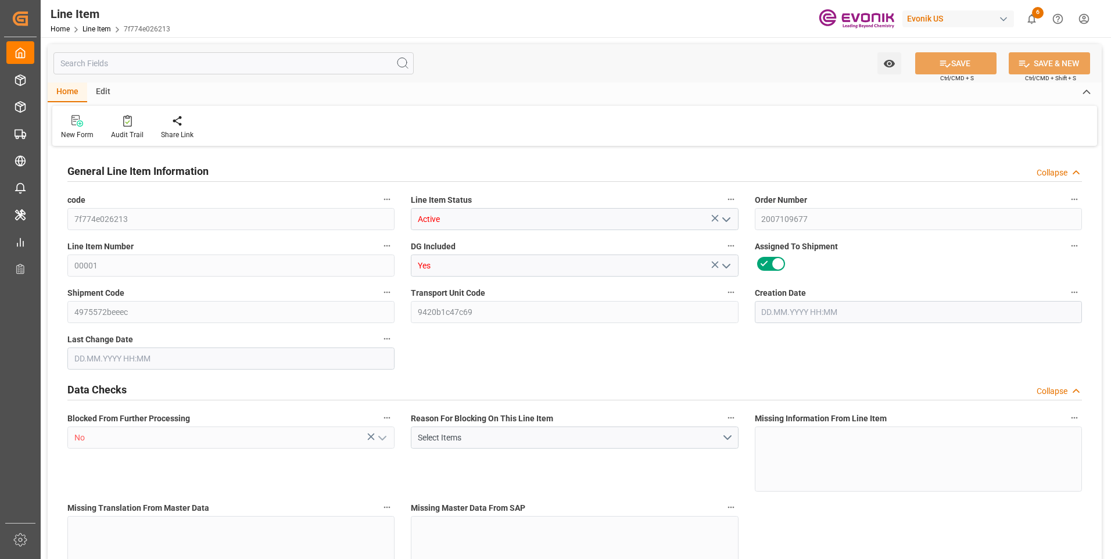
type input "107052.8"
type input "80"
type input "15104"
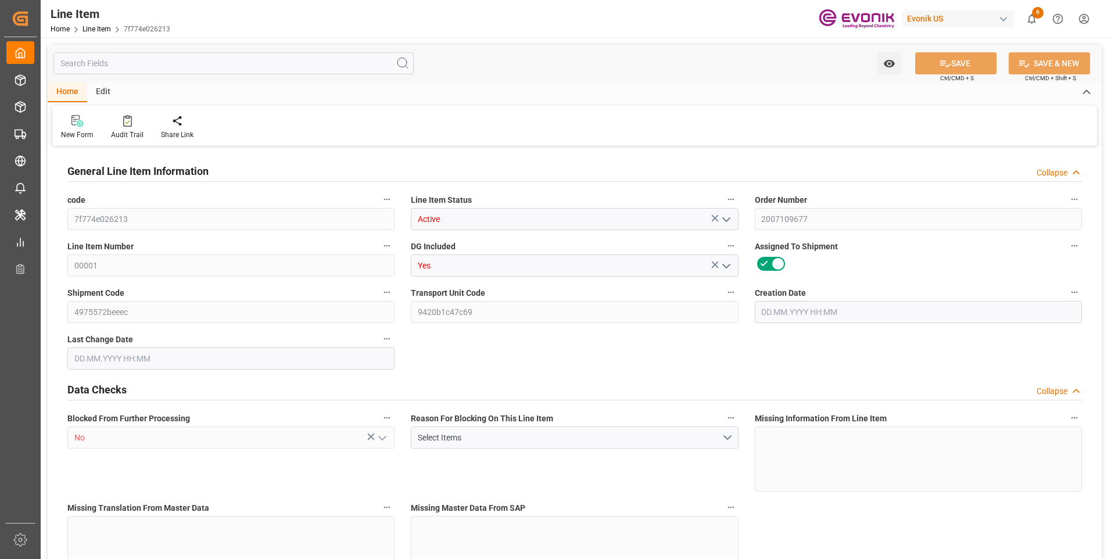
type input "15504"
type input "13760"
type input "24.1474"
type input "24147.36"
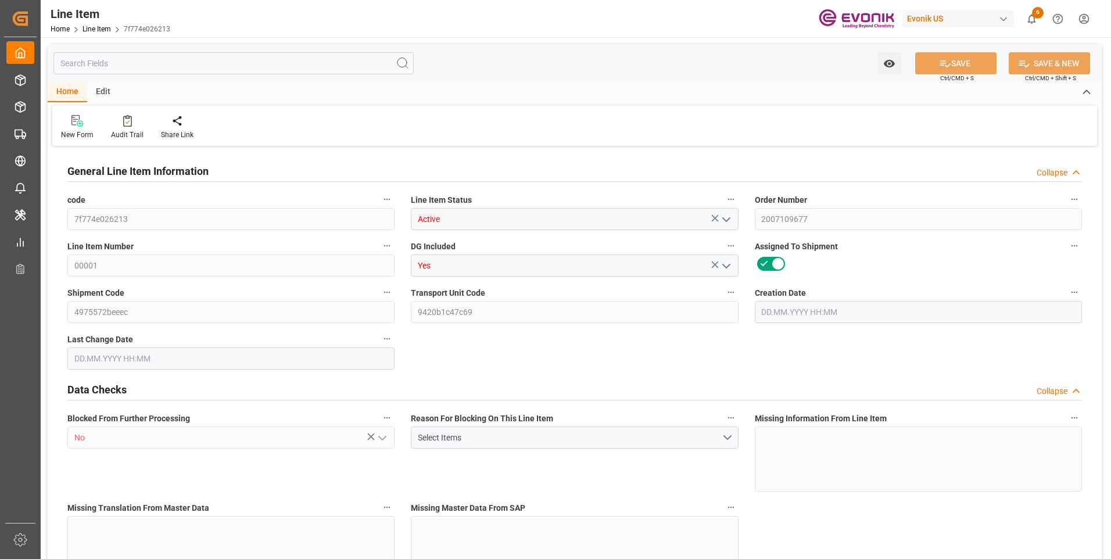
type input "80"
type input "15104"
type input "13760"
type input "24.1474"
type input "[DATE] 16:15"
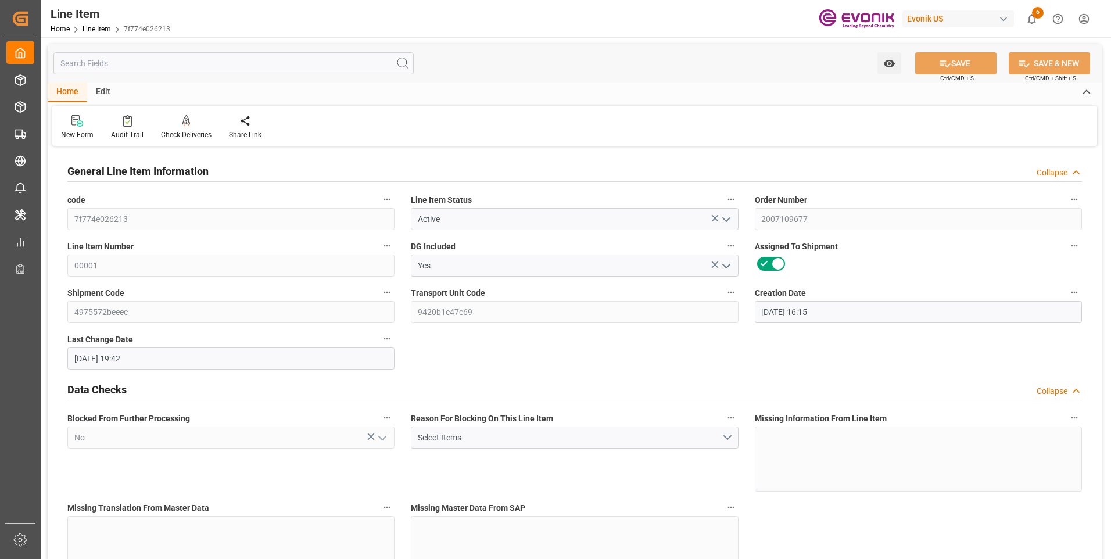
type input "[DATE] 19:42"
type input "[DATE]"
click at [158, 65] on input "text" at bounding box center [233, 63] width 360 height 22
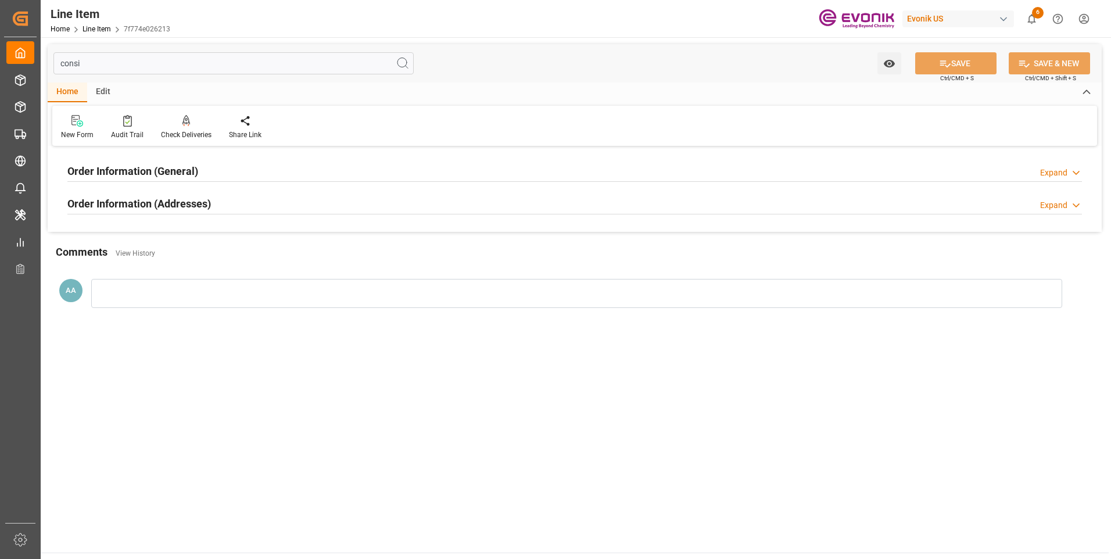
type input "consi"
click at [185, 169] on h2 "Order Information (General)" at bounding box center [132, 171] width 131 height 16
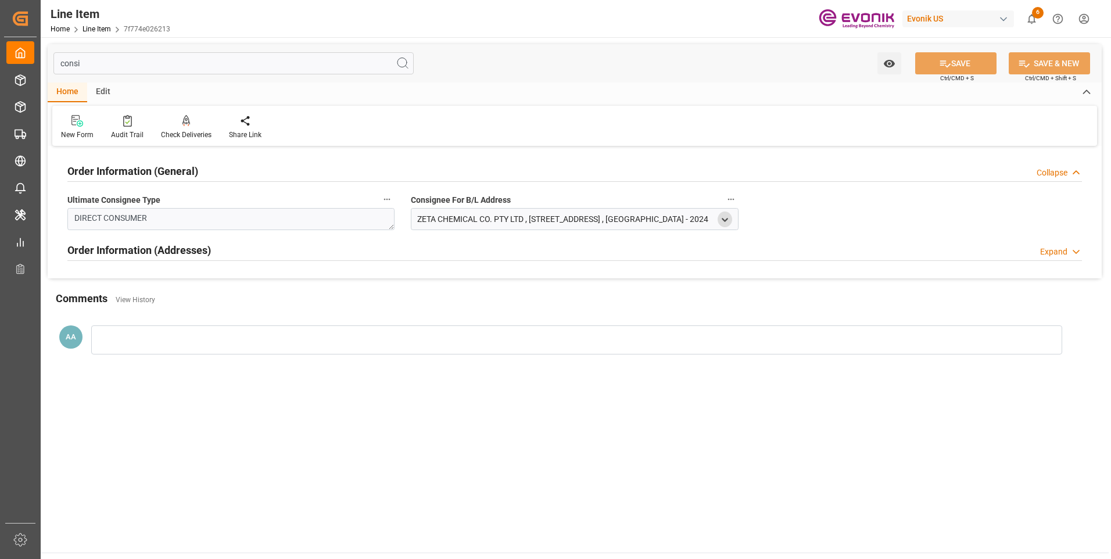
click at [727, 223] on icon "open menu" at bounding box center [725, 220] width 10 height 10
drag, startPoint x: 482, startPoint y: 279, endPoint x: 403, endPoint y: 278, distance: 79.1
click at [403, 278] on div "Order Information (General) Collapse Ultimate Consignee Type DIRECT CONSUMER Co…" at bounding box center [575, 213] width 1054 height 129
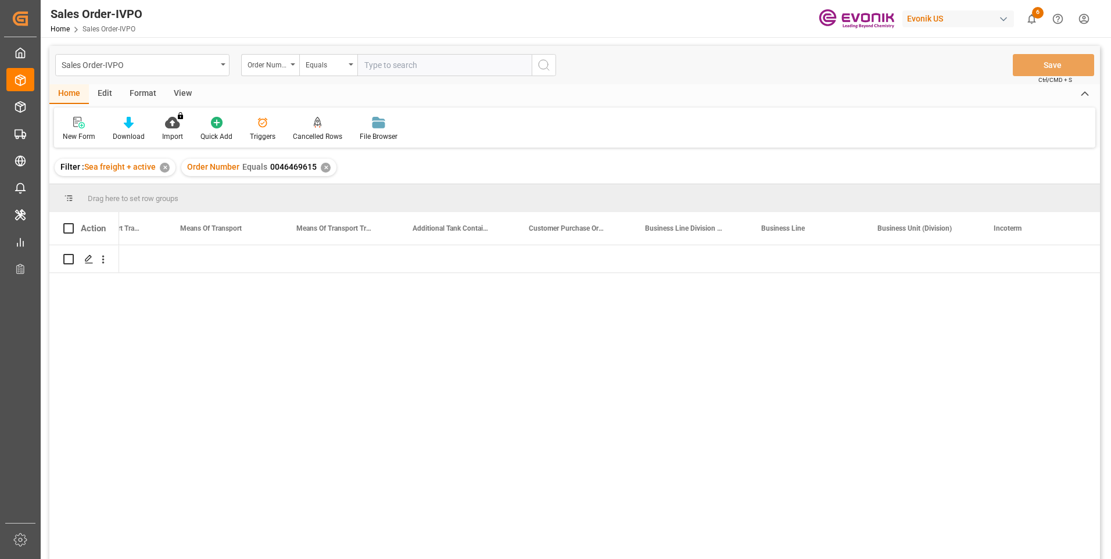
scroll to position [0, 2045]
click at [386, 65] on input "text" at bounding box center [444, 65] width 174 height 22
paste input "0046470231"
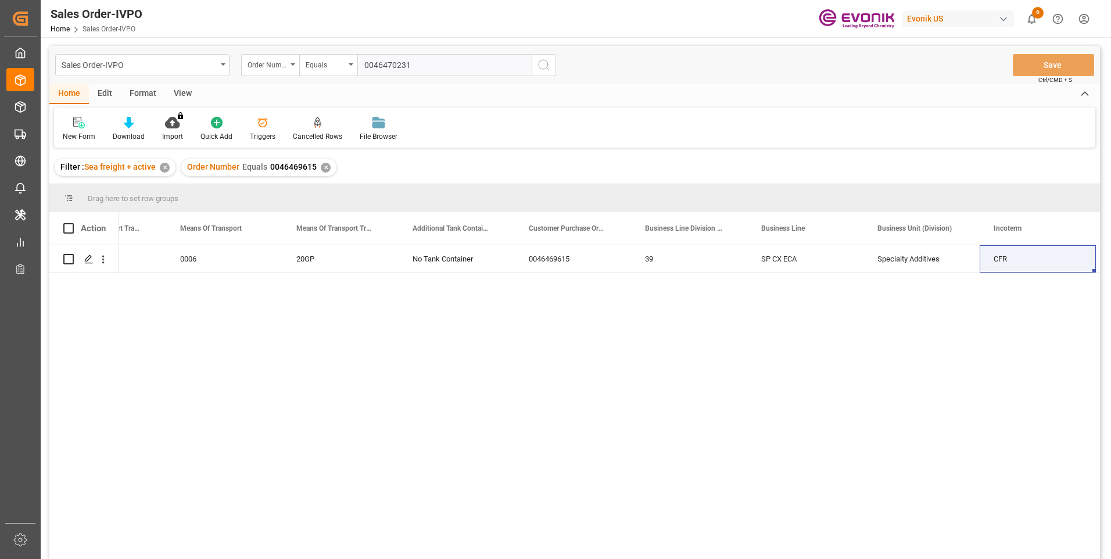
type input "0046470231"
click at [543, 67] on icon "search button" at bounding box center [544, 65] width 14 height 14
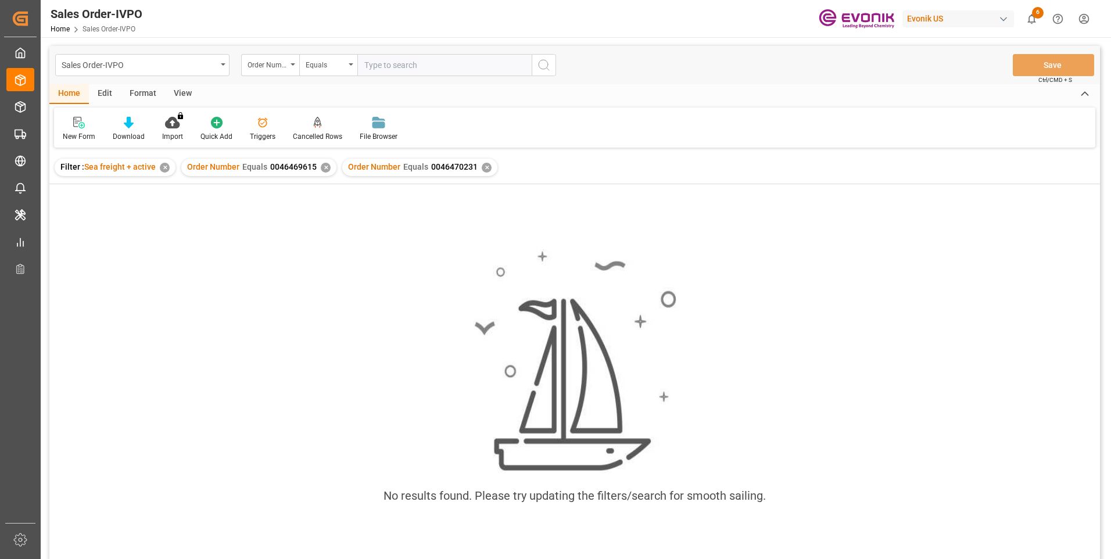
click at [321, 163] on div "✕" at bounding box center [326, 168] width 10 height 10
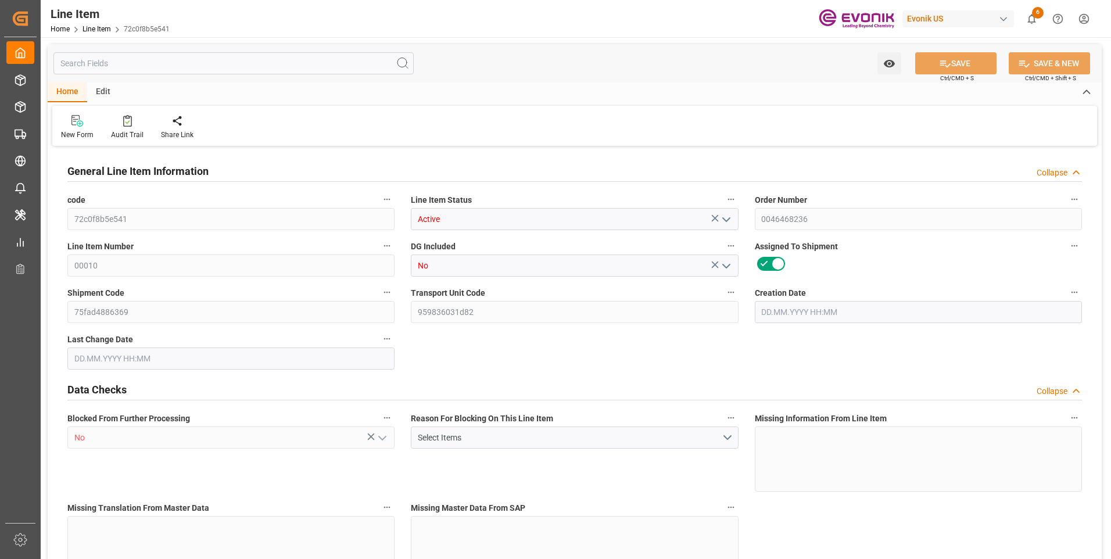
type input "13"
type input "11225"
type input "10750"
type input "14.4418"
type input "50"
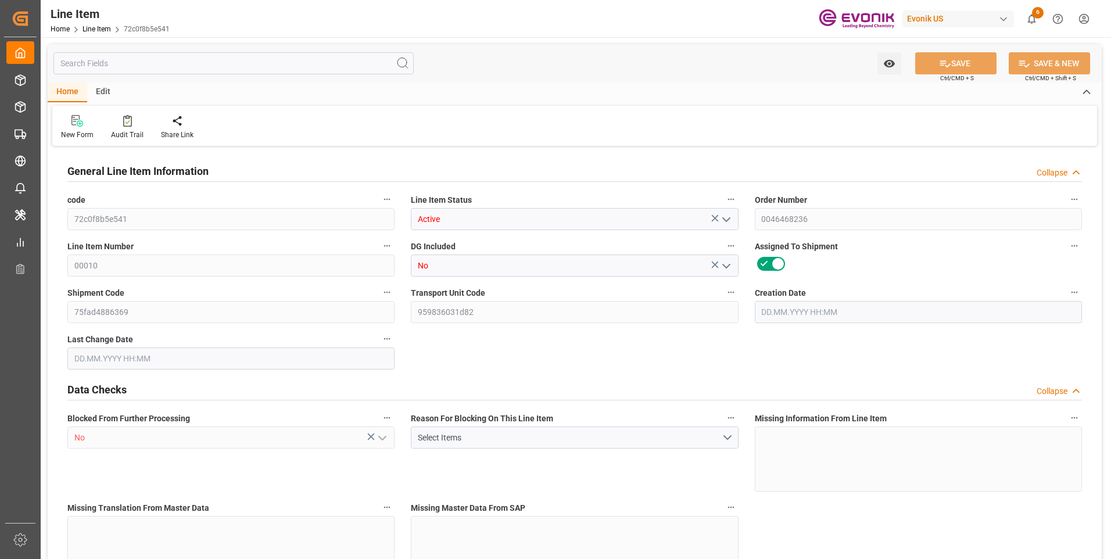
type input "13899750"
type input "50"
type input "11225"
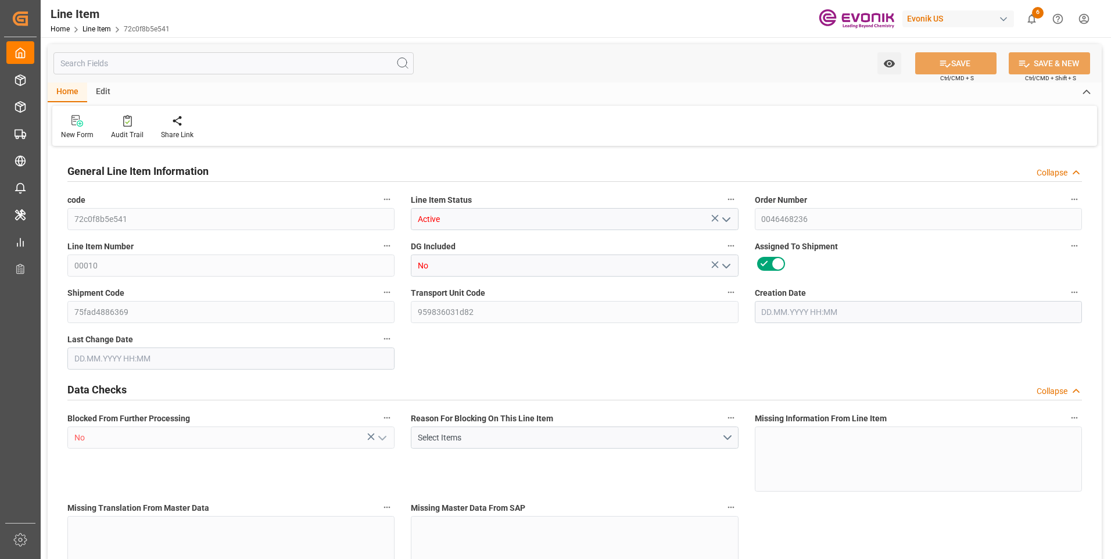
type input "11485"
type input "10750"
type input "14.4418"
type input "14441.8"
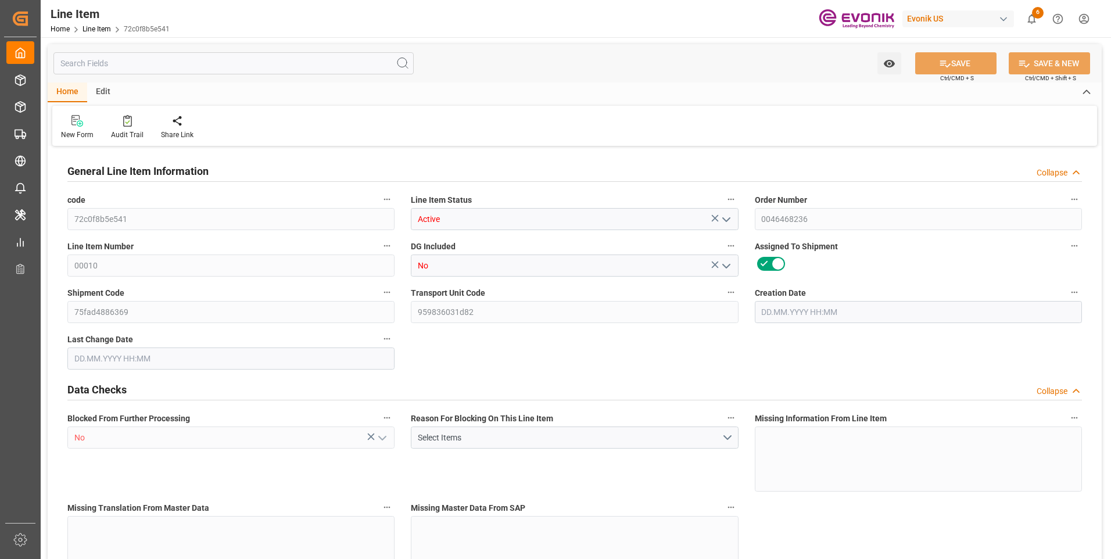
type input "0"
type input "[DATE] 20:17"
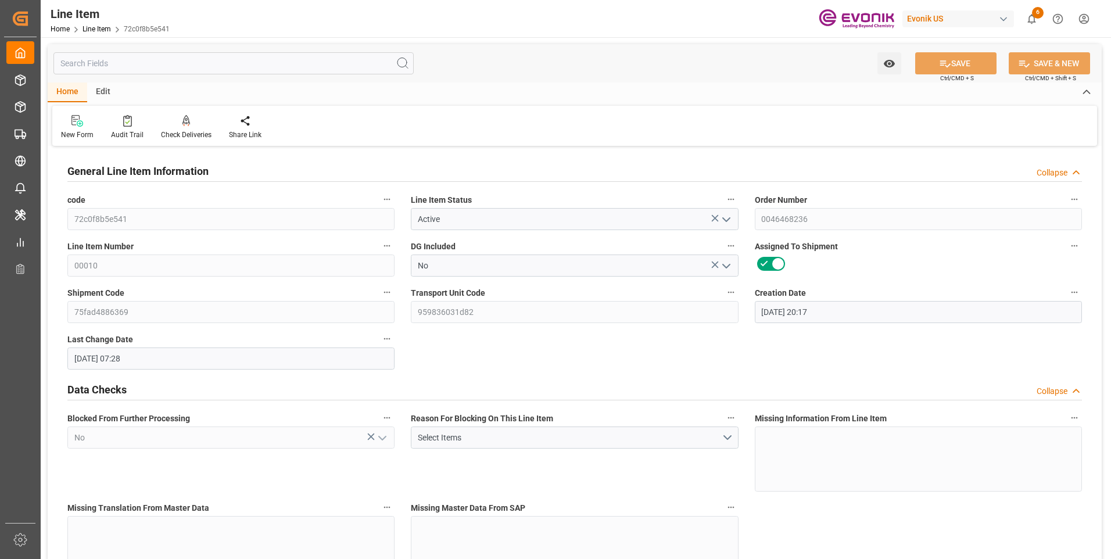
type input "[DATE] 07:28"
type input "[DATE]"
click at [241, 62] on input "text" at bounding box center [233, 63] width 360 height 22
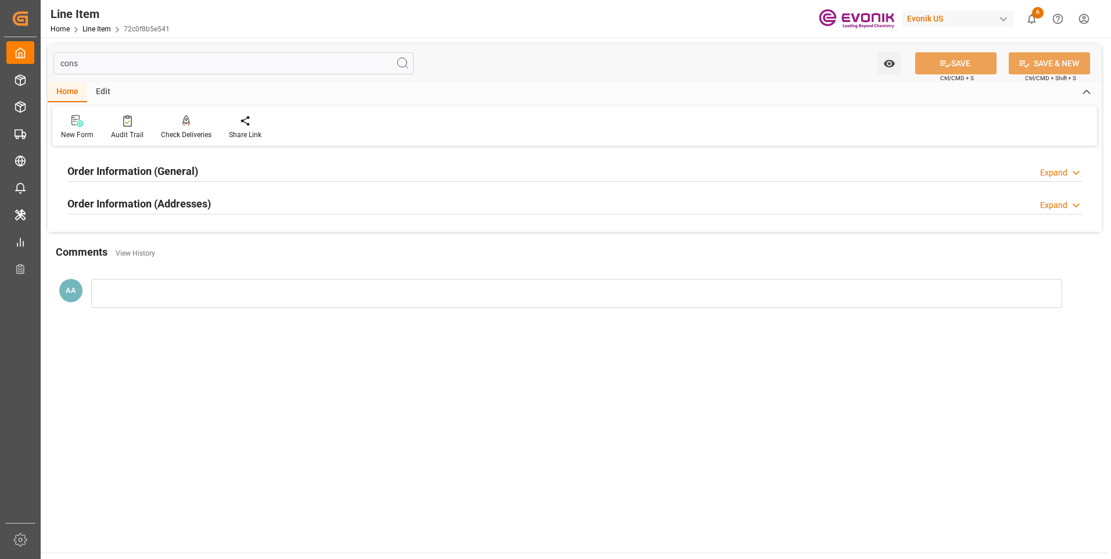
type input "cons"
click at [178, 172] on h2 "Order Information (General)" at bounding box center [132, 171] width 131 height 16
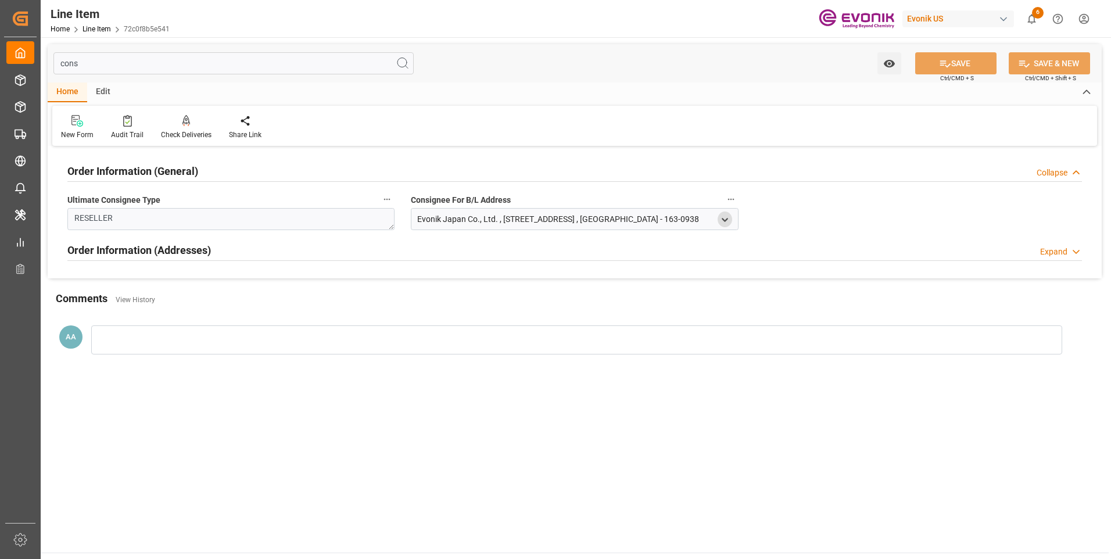
click at [727, 224] on icon "open menu" at bounding box center [725, 220] width 10 height 10
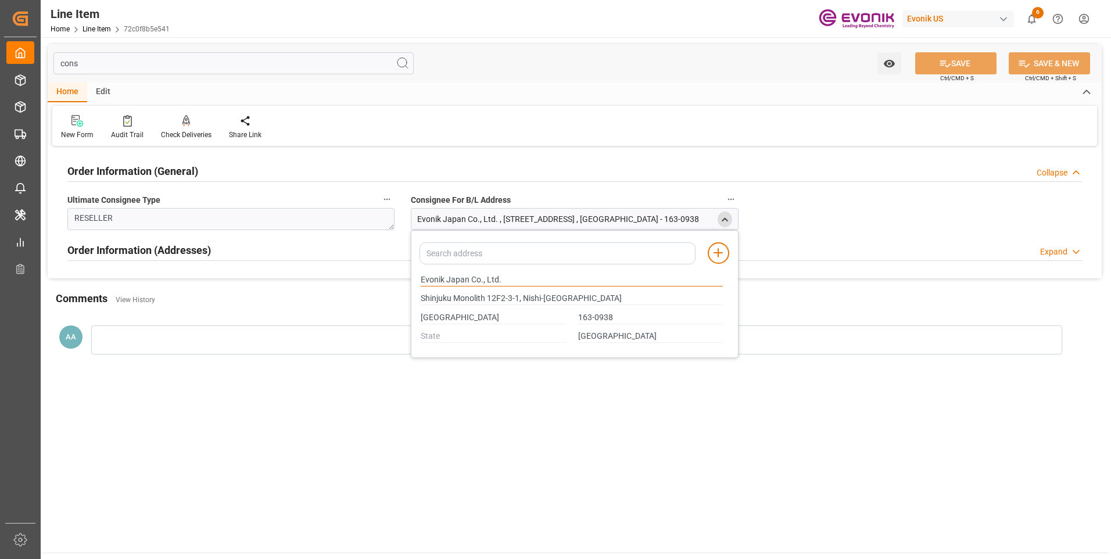
drag, startPoint x: 468, startPoint y: 279, endPoint x: 356, endPoint y: 280, distance: 112.2
click at [356, 280] on div "cons Watch Option SAVE Ctrl/CMD + S SAVE & NEW Ctrl/CMD + Shift + S Home Edit N…" at bounding box center [575, 208] width 1054 height 329
click at [436, 316] on input "[GEOGRAPHIC_DATA]" at bounding box center [493, 318] width 145 height 13
type input "Shinjuku Monolith 12F2-3-1, Nishi-[GEOGRAPHIC_DATA]"
